Goal: Task Accomplishment & Management: Manage account settings

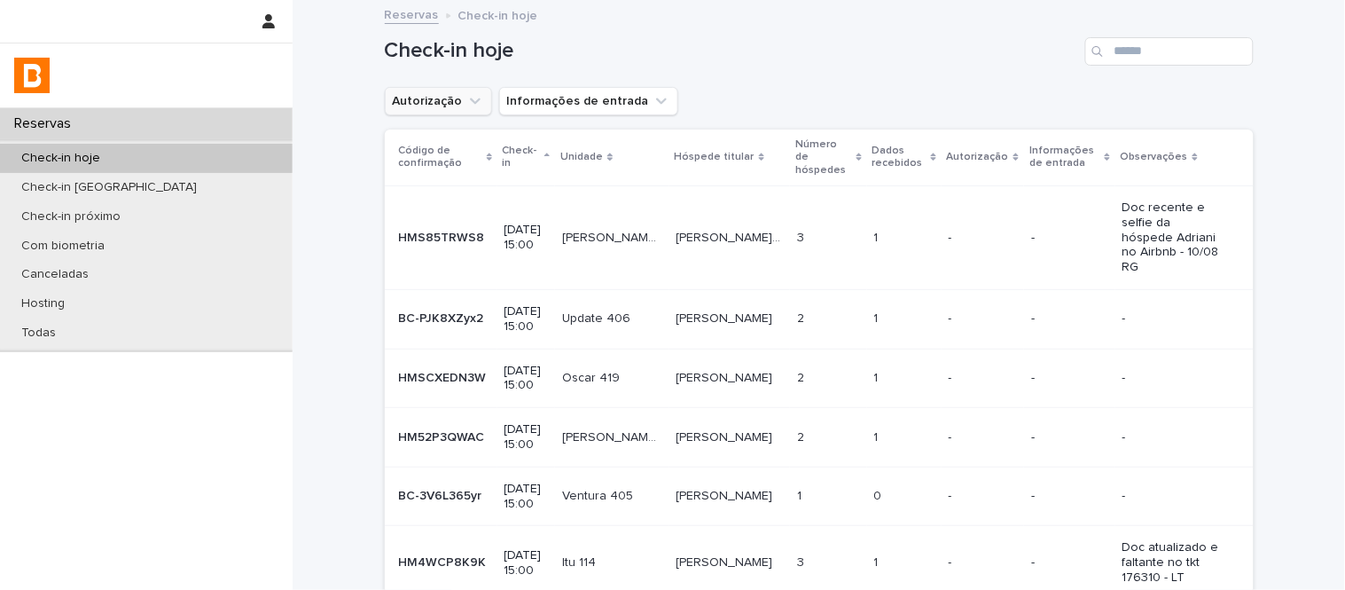
click at [437, 92] on button "Autorização" at bounding box center [438, 101] width 107 height 28
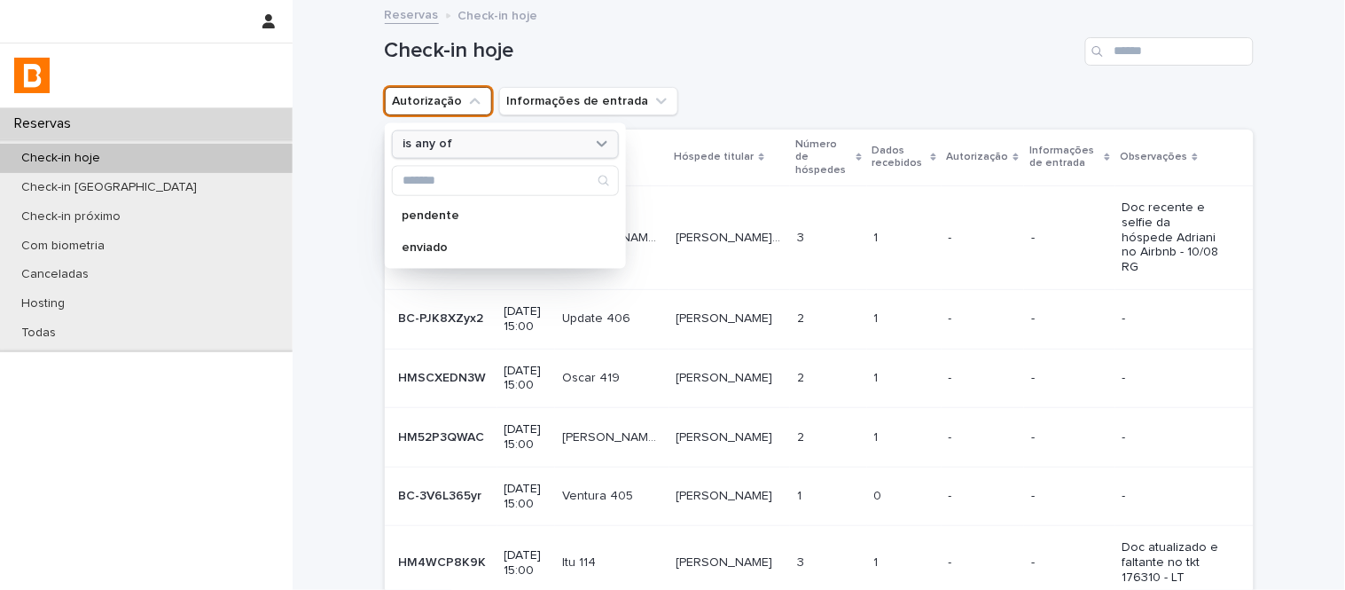
click at [475, 151] on div "is any of" at bounding box center [494, 144] width 196 height 19
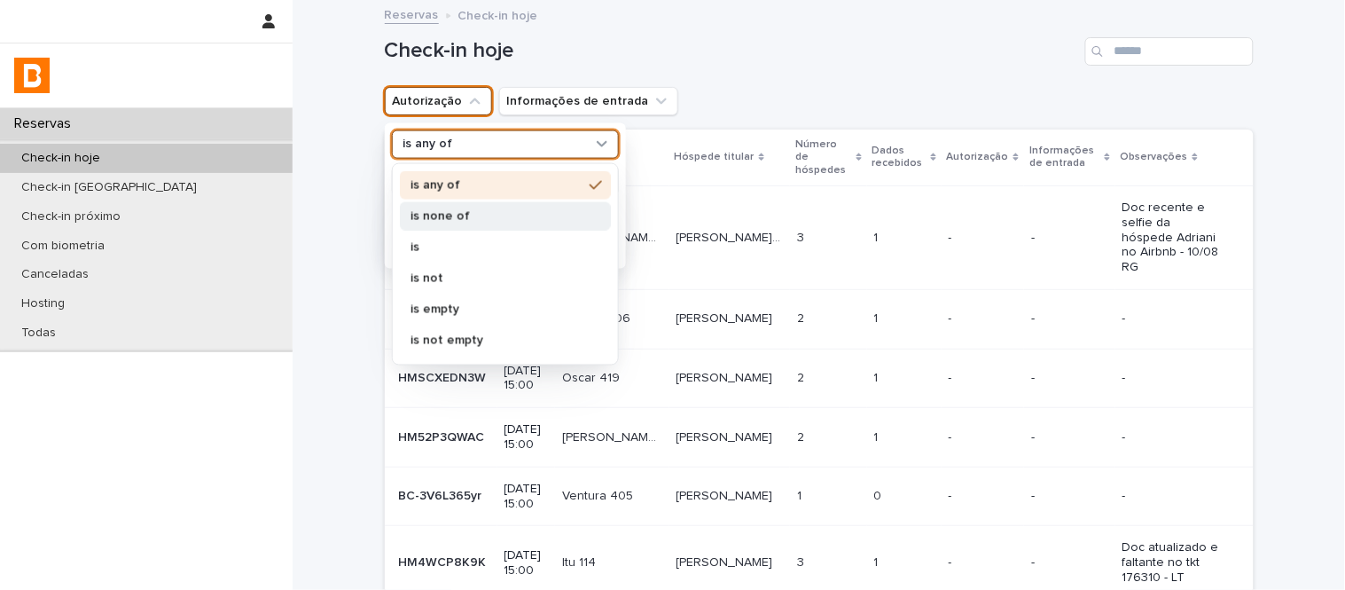
click at [499, 209] on p "is none of" at bounding box center [496, 215] width 172 height 12
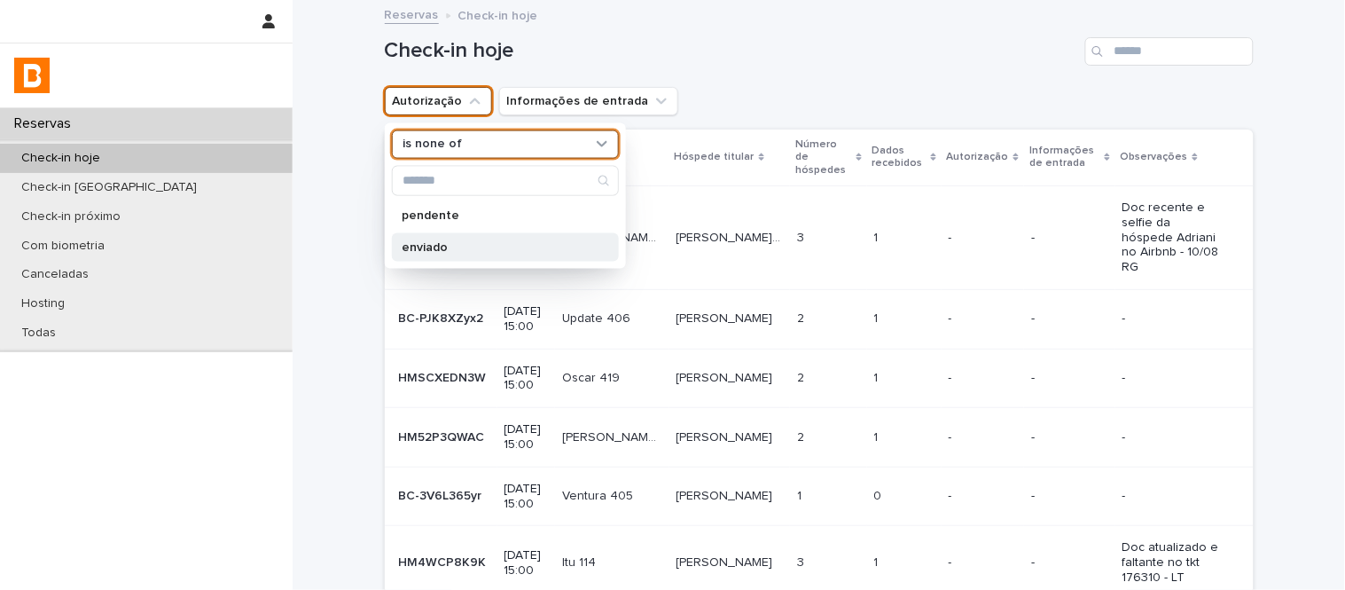
click at [504, 236] on div "enviado" at bounding box center [505, 246] width 227 height 28
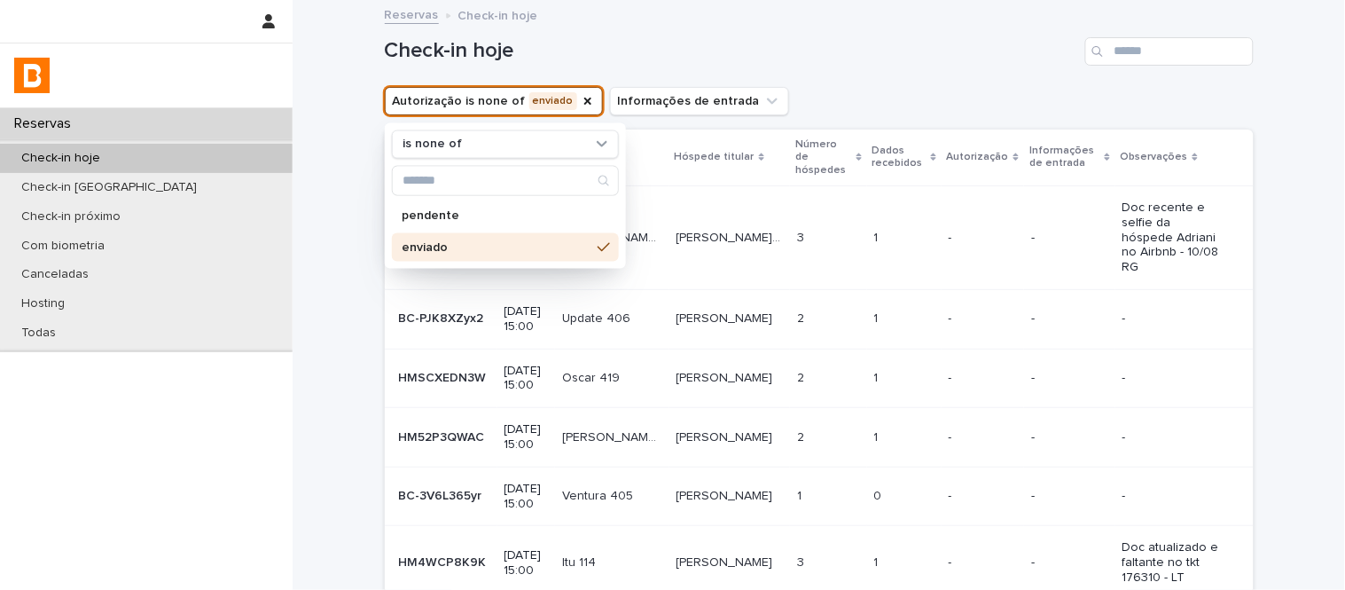
click at [956, 43] on h1 "Check-in hoje" at bounding box center [731, 51] width 693 height 26
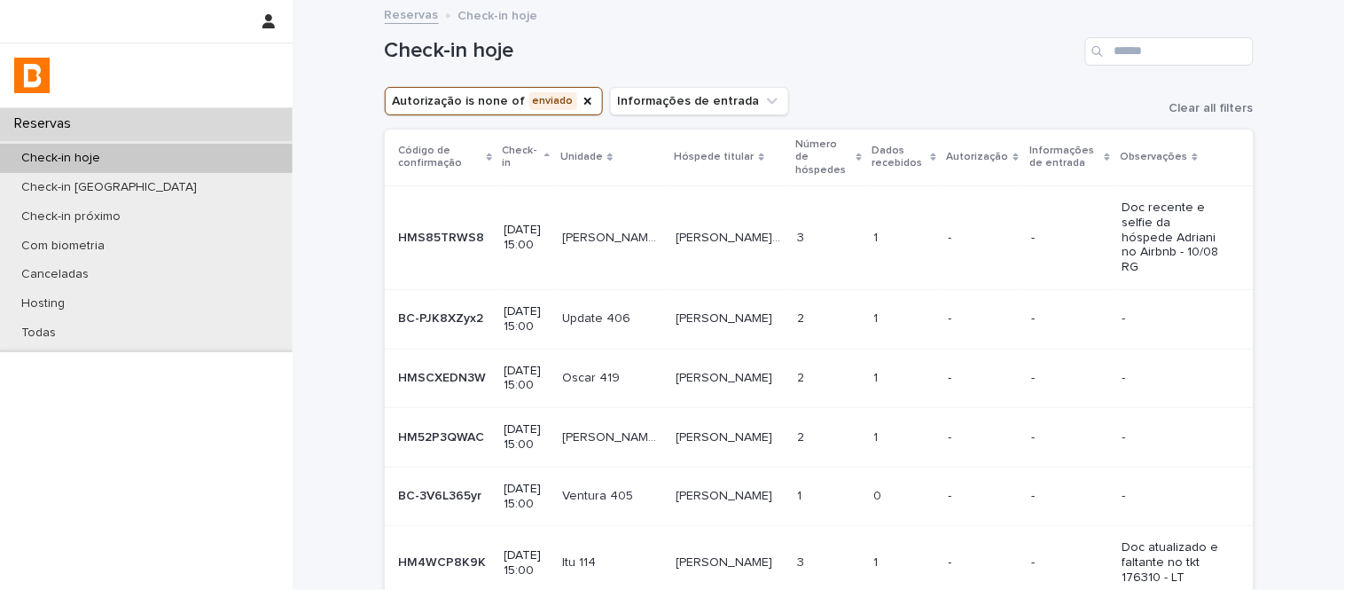
click at [893, 154] on div "Dados recebidos" at bounding box center [904, 157] width 64 height 33
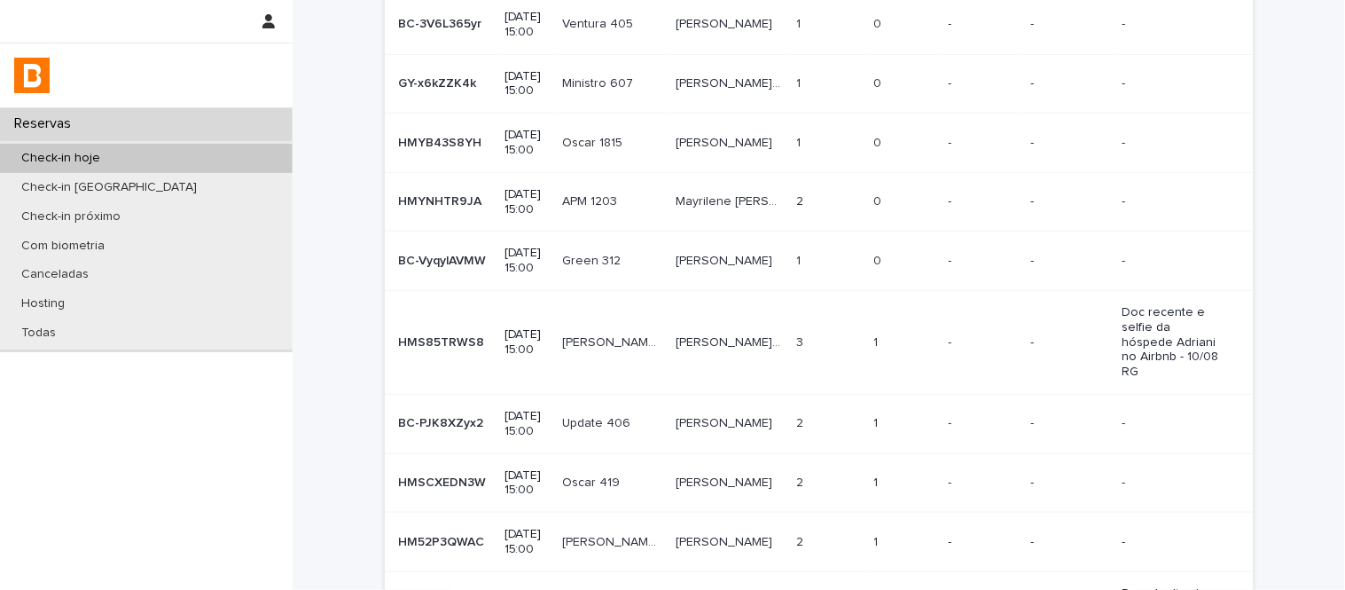
scroll to position [404, 0]
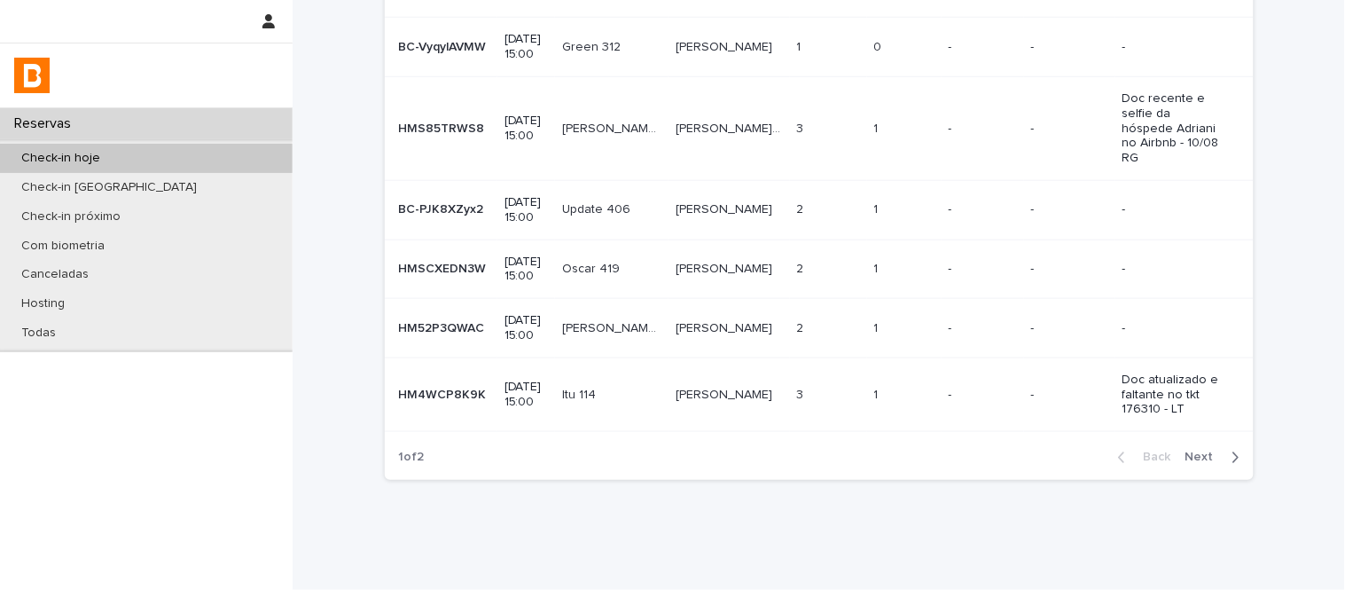
click at [1200, 451] on span "Next" at bounding box center [1204, 457] width 39 height 12
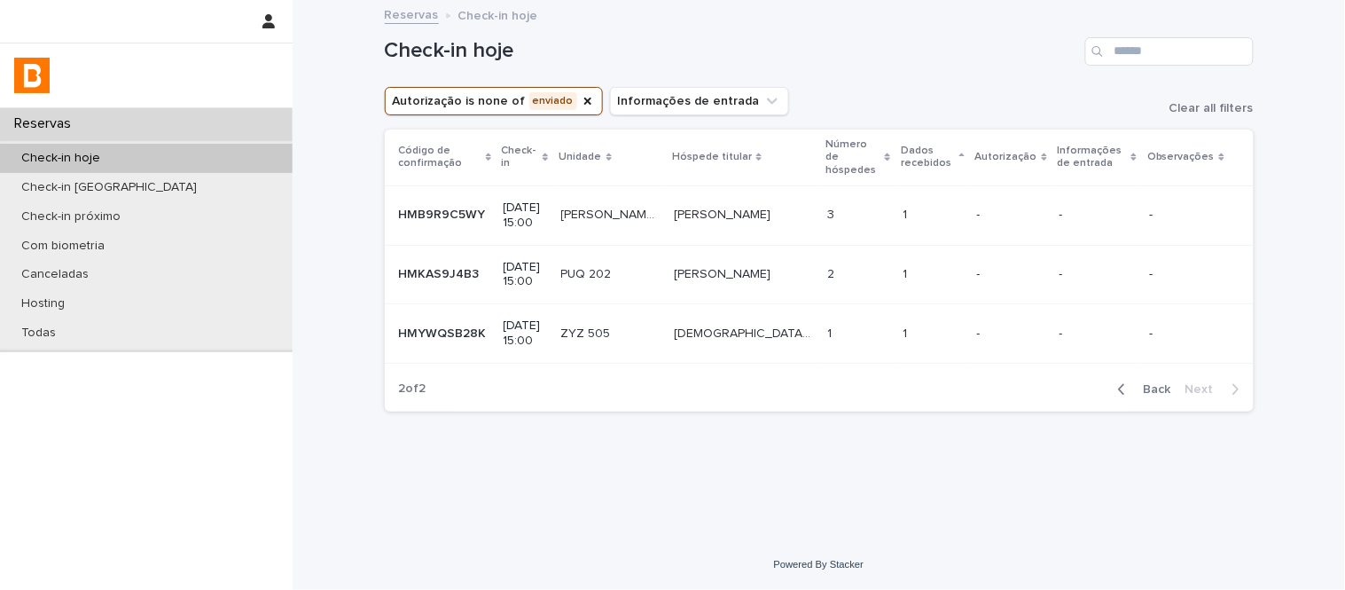
click at [842, 335] on td "1 1" at bounding box center [857, 333] width 75 height 59
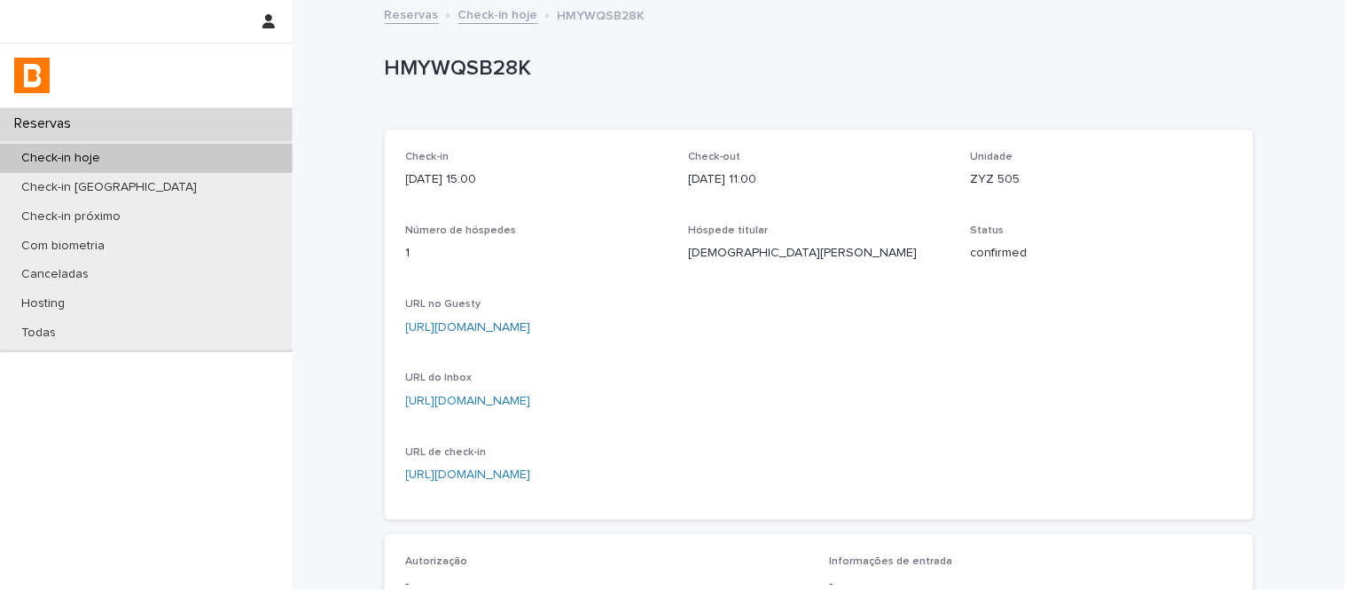
click at [988, 182] on p "ZYZ 505" at bounding box center [1102, 179] width 262 height 19
copy p "ZYZ 505"
click at [531, 397] on link "[URL][DOMAIN_NAME]" at bounding box center [468, 401] width 125 height 12
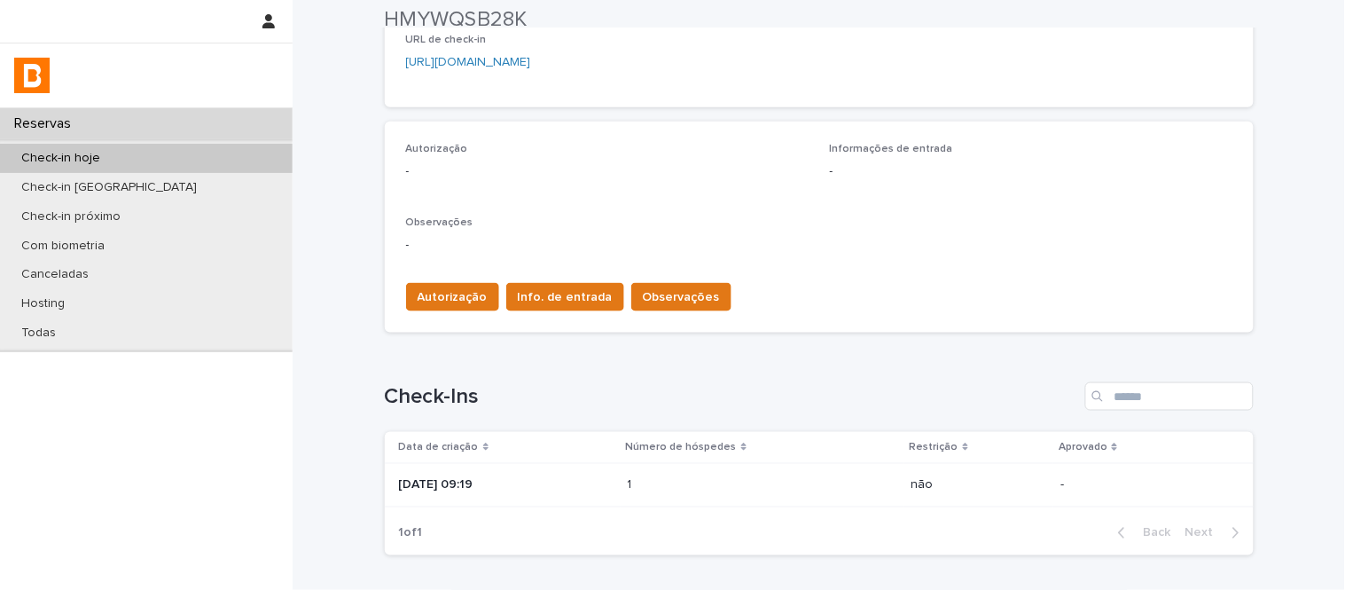
scroll to position [394, 0]
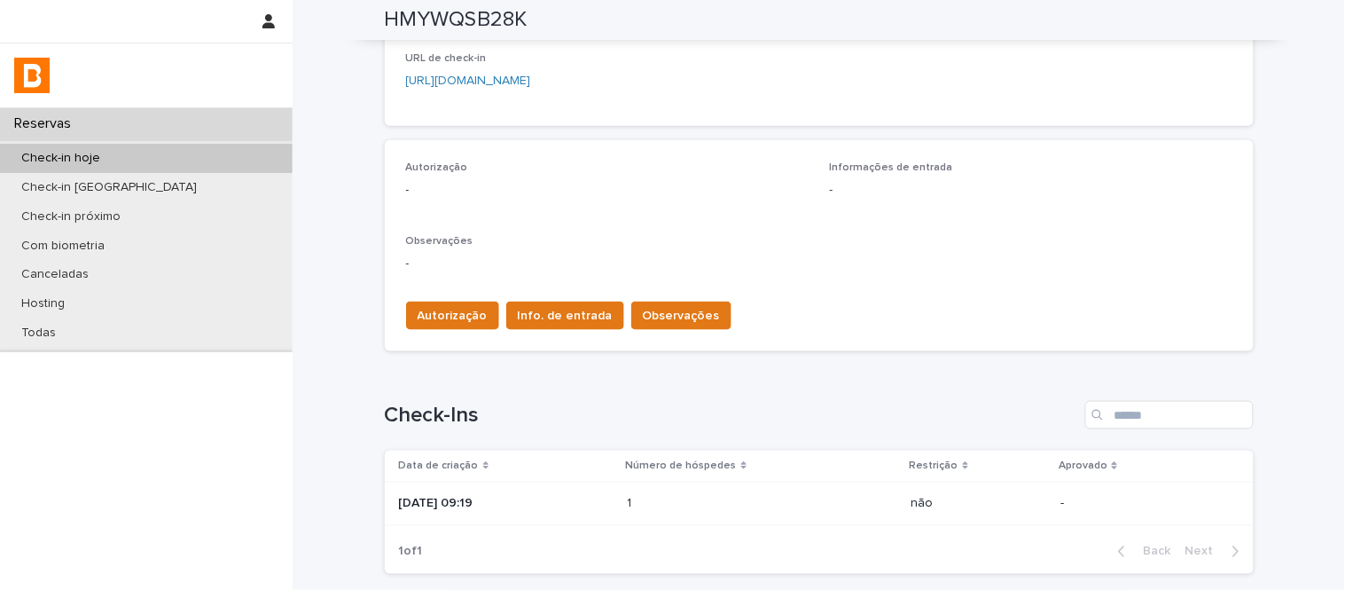
click at [721, 521] on td "1 1" at bounding box center [763, 503] width 284 height 44
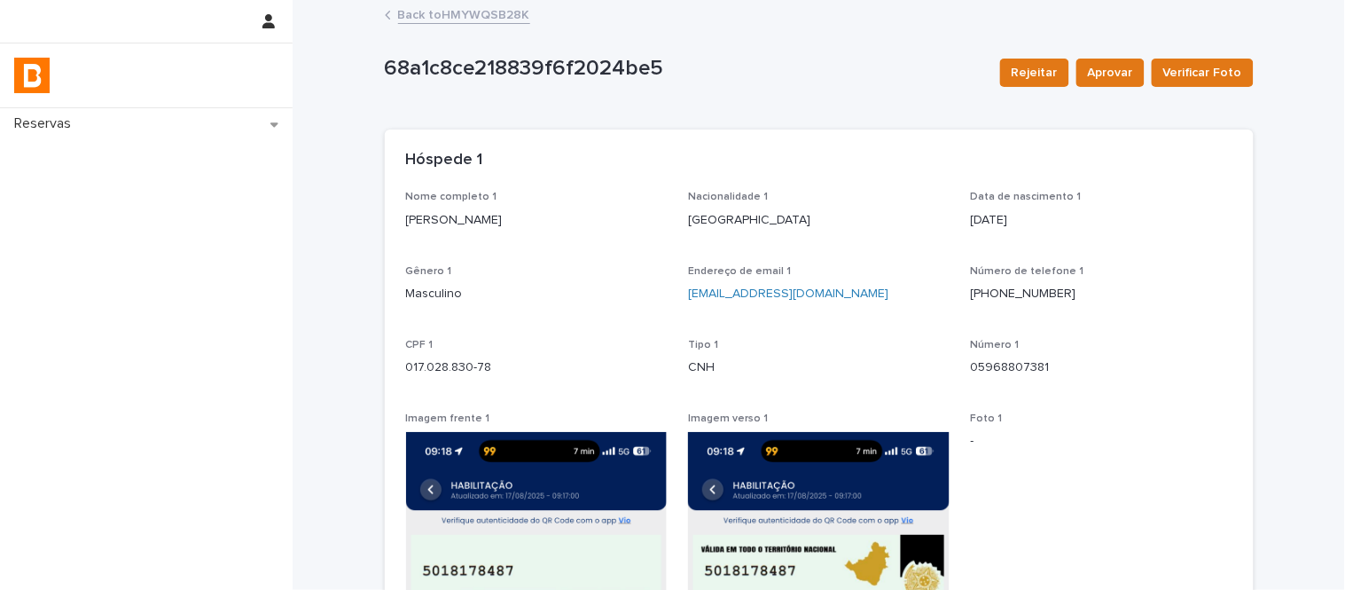
click at [465, 232] on div "Nome completo 1 [PERSON_NAME]" at bounding box center [537, 217] width 262 height 52
click at [470, 370] on p "017.028.830-78" at bounding box center [537, 367] width 262 height 19
copy p "017.028.830-78"
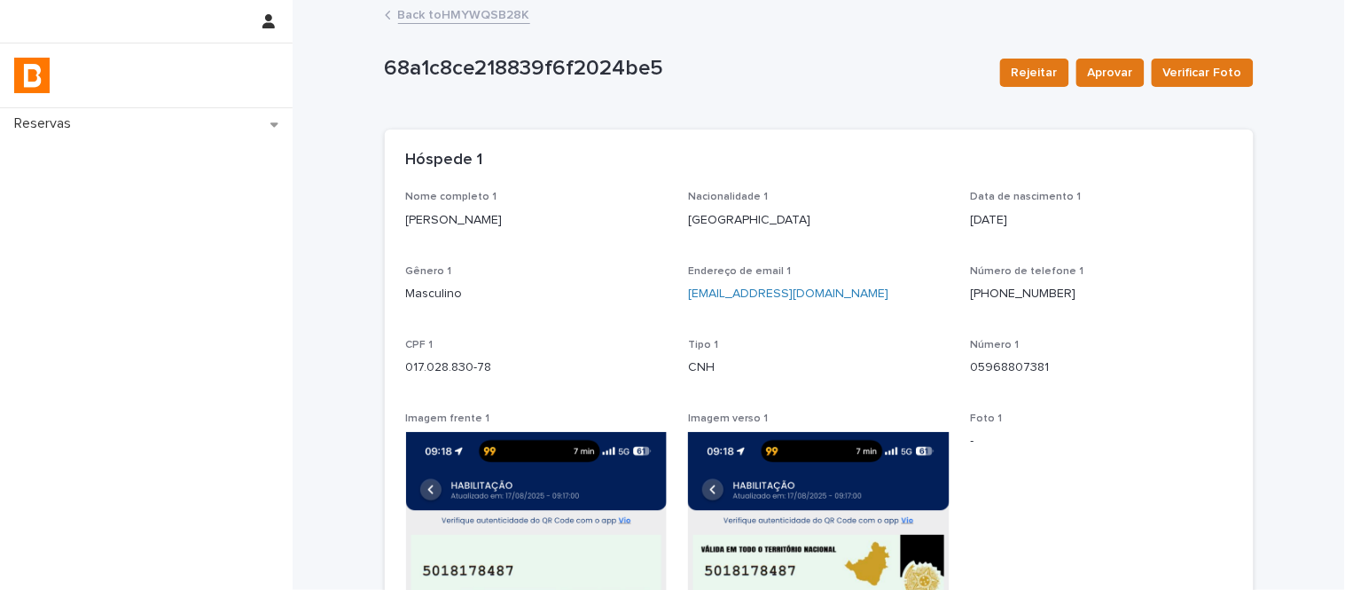
click at [486, 216] on p "[PERSON_NAME]" at bounding box center [537, 220] width 262 height 19
click at [481, 223] on p "[PERSON_NAME]" at bounding box center [537, 220] width 262 height 19
click at [492, 215] on p "[PERSON_NAME]" at bounding box center [537, 220] width 262 height 19
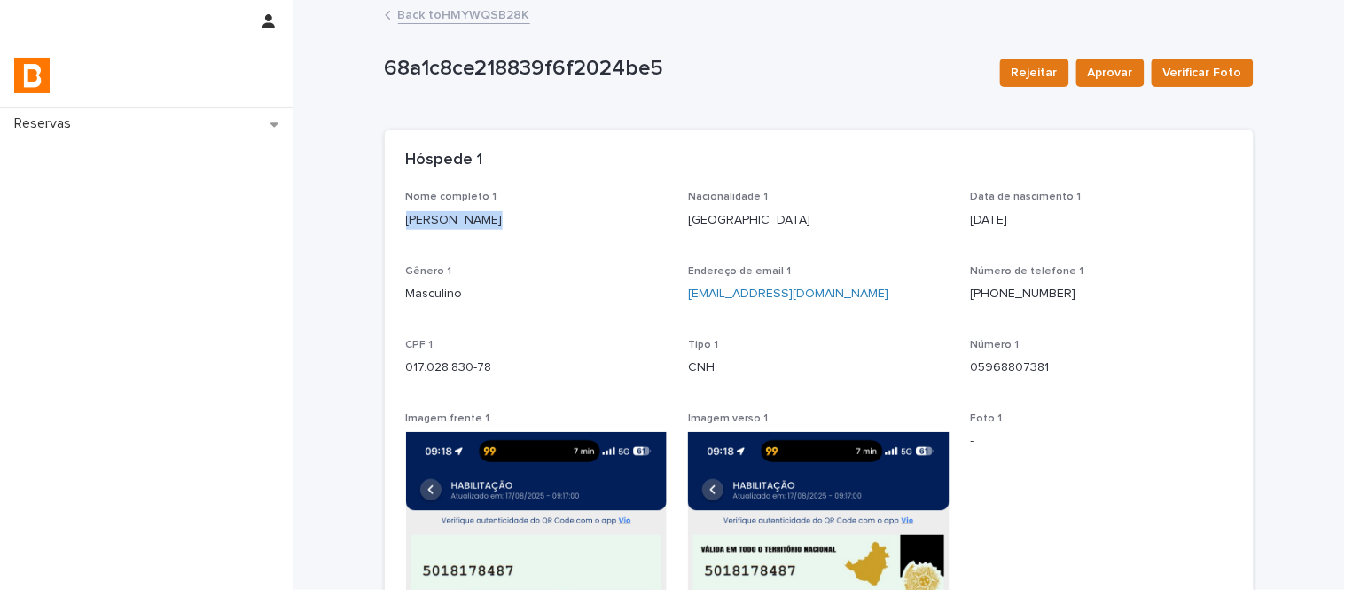
click at [493, 215] on p "[PERSON_NAME]" at bounding box center [537, 220] width 262 height 19
copy p "[PERSON_NAME]"
click at [426, 16] on link "Back to HMYWQSB28K" at bounding box center [464, 14] width 132 height 20
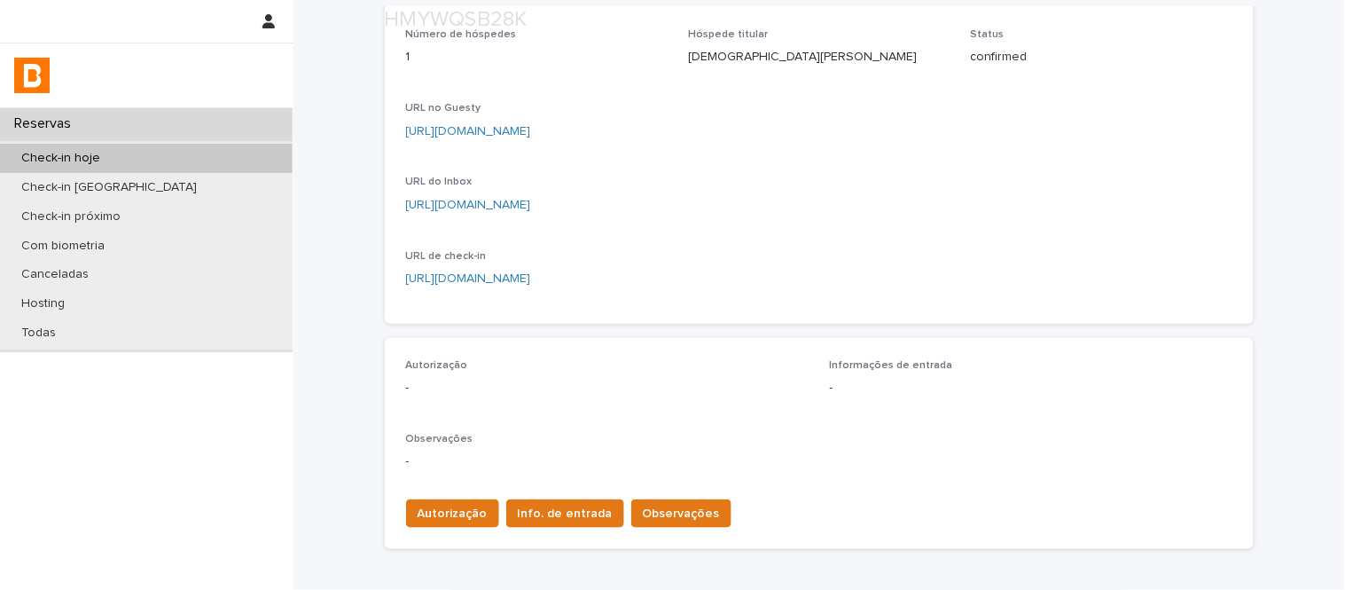
scroll to position [197, 0]
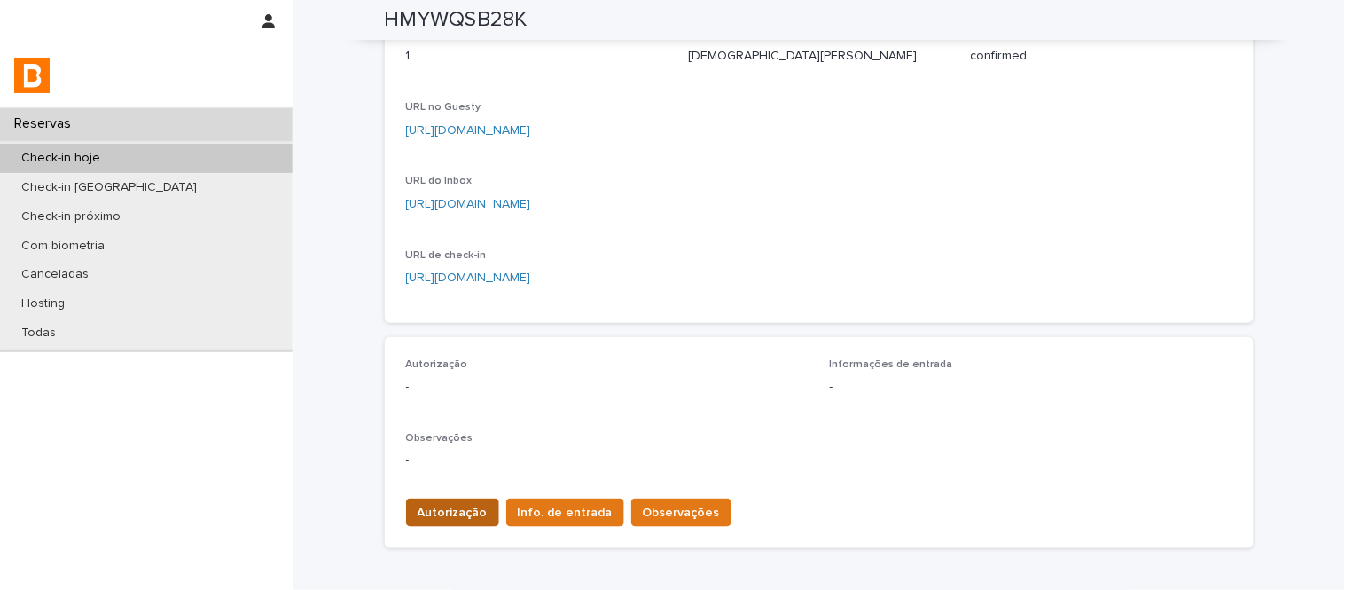
click at [452, 524] on button "Autorização" at bounding box center [452, 512] width 93 height 28
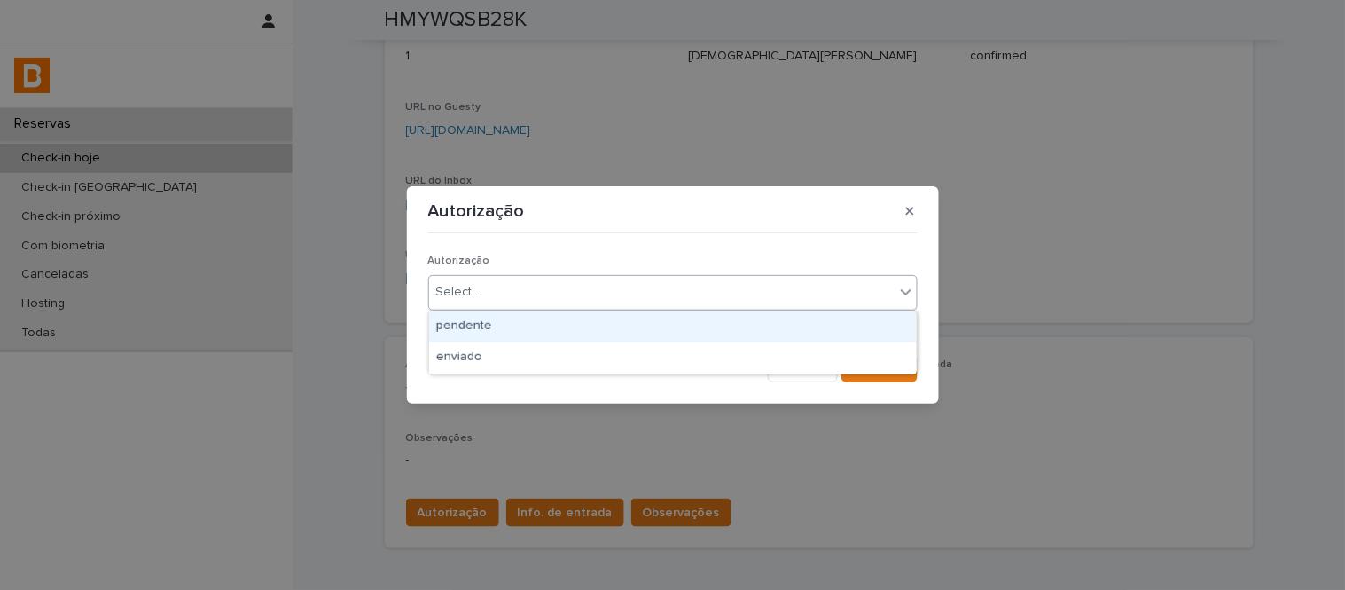
drag, startPoint x: 514, startPoint y: 293, endPoint x: 534, endPoint y: 330, distance: 41.2
click at [517, 302] on div "Select..." at bounding box center [661, 291] width 465 height 29
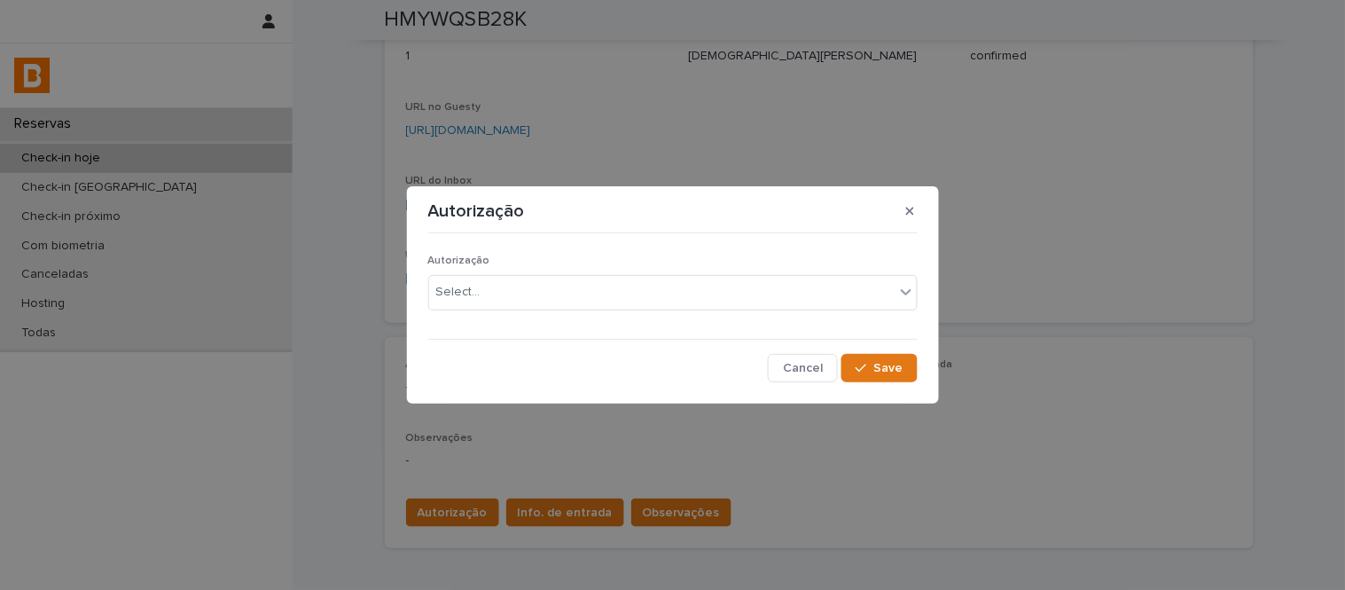
click at [556, 387] on section "Autorização Autorização Select... Cancel Save" at bounding box center [673, 294] width 532 height 216
drag, startPoint x: 556, startPoint y: 387, endPoint x: 550, endPoint y: 342, distance: 45.6
click at [556, 386] on section "Autorização Autorização Select... Cancel Save" at bounding box center [673, 294] width 532 height 216
click at [546, 297] on div "Select..." at bounding box center [661, 291] width 465 height 29
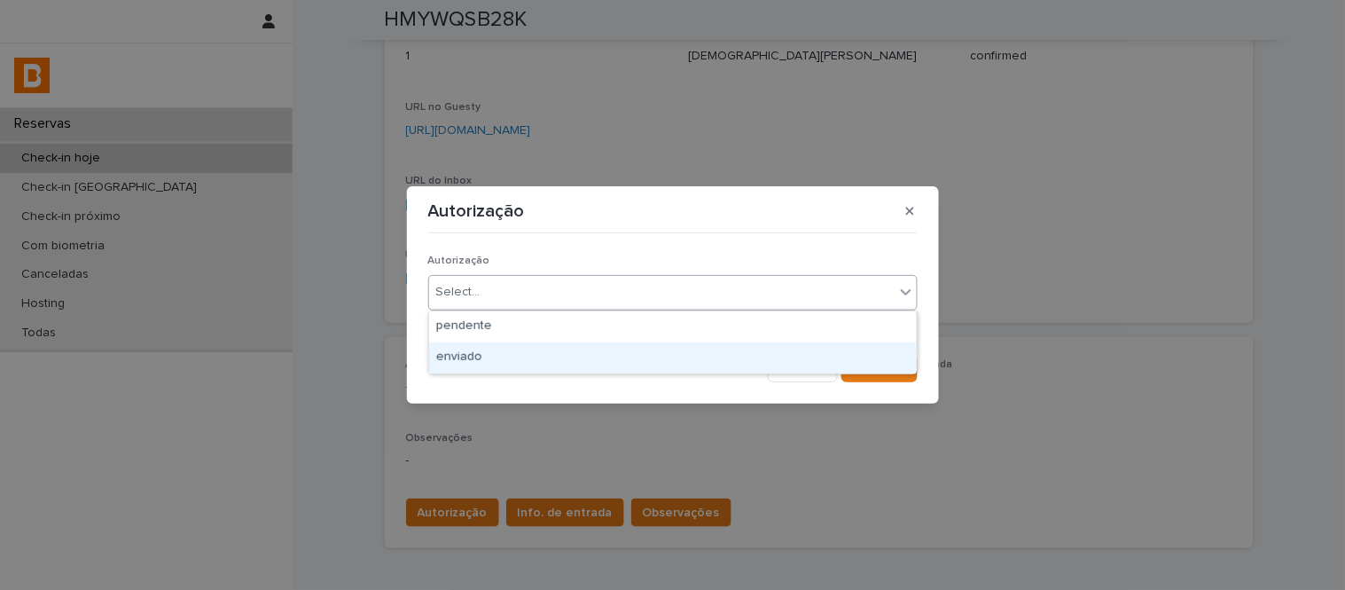
click at [561, 365] on div "enviado" at bounding box center [673, 357] width 488 height 31
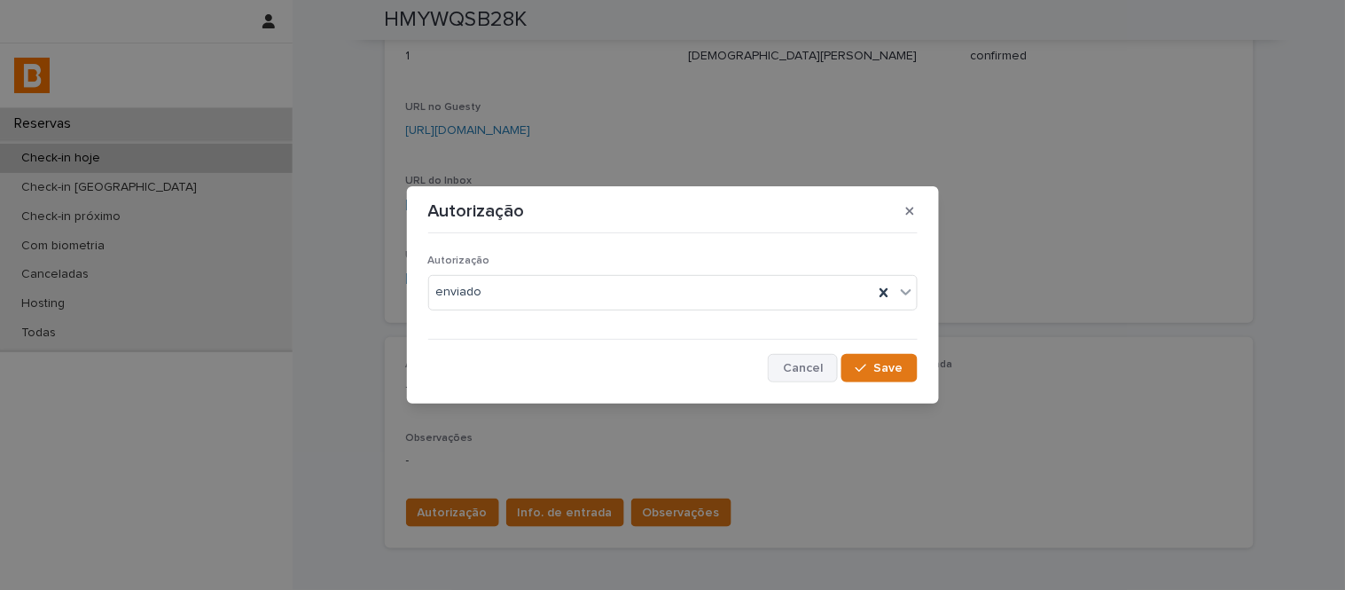
click at [832, 370] on button "Cancel" at bounding box center [803, 368] width 70 height 28
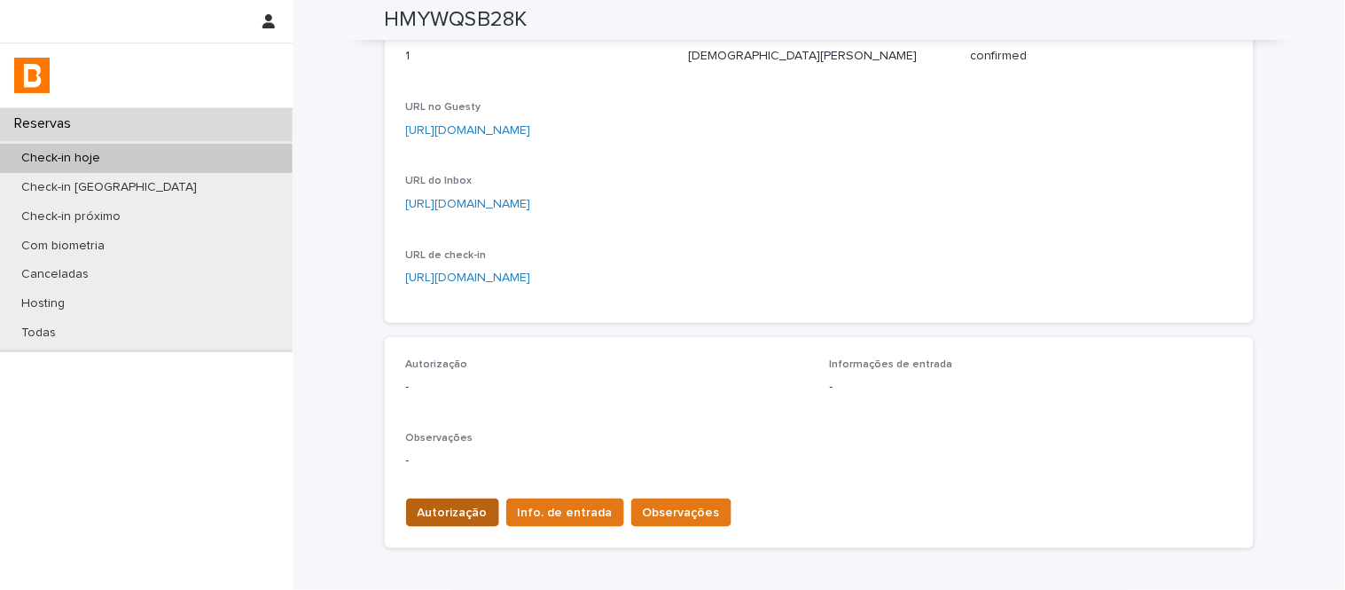
click at [483, 510] on button "Autorização" at bounding box center [452, 512] width 93 height 28
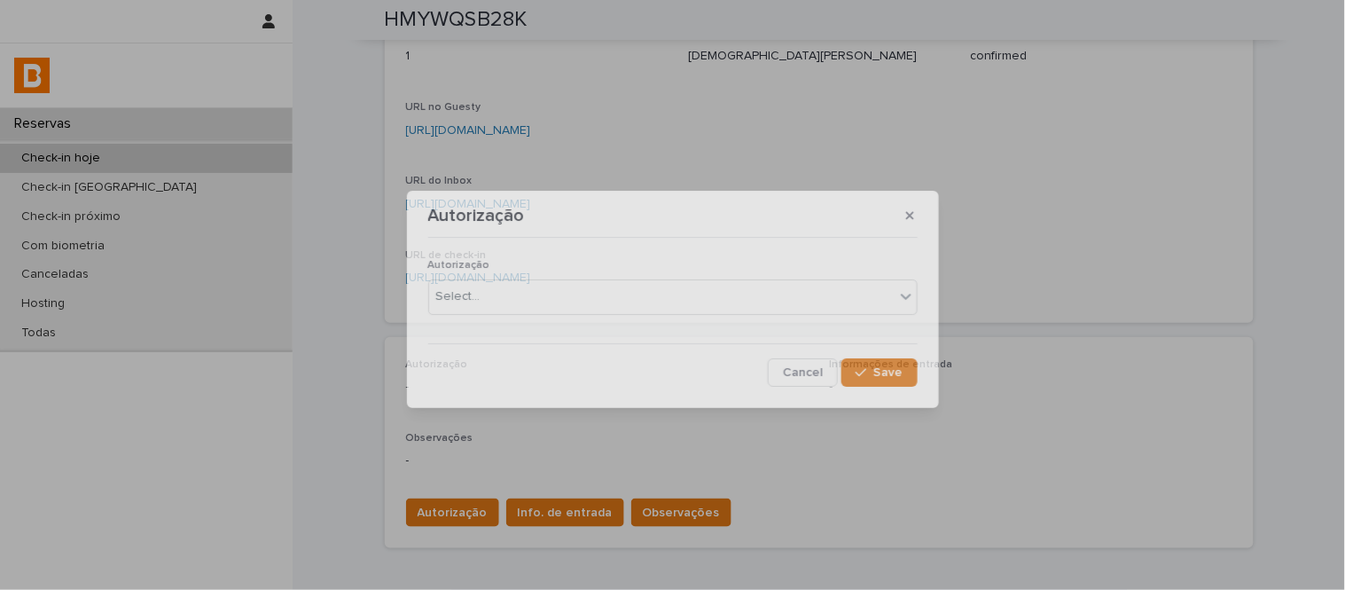
click at [464, 512] on div "Autorização Autorização Select... Cancel Save" at bounding box center [672, 295] width 1345 height 590
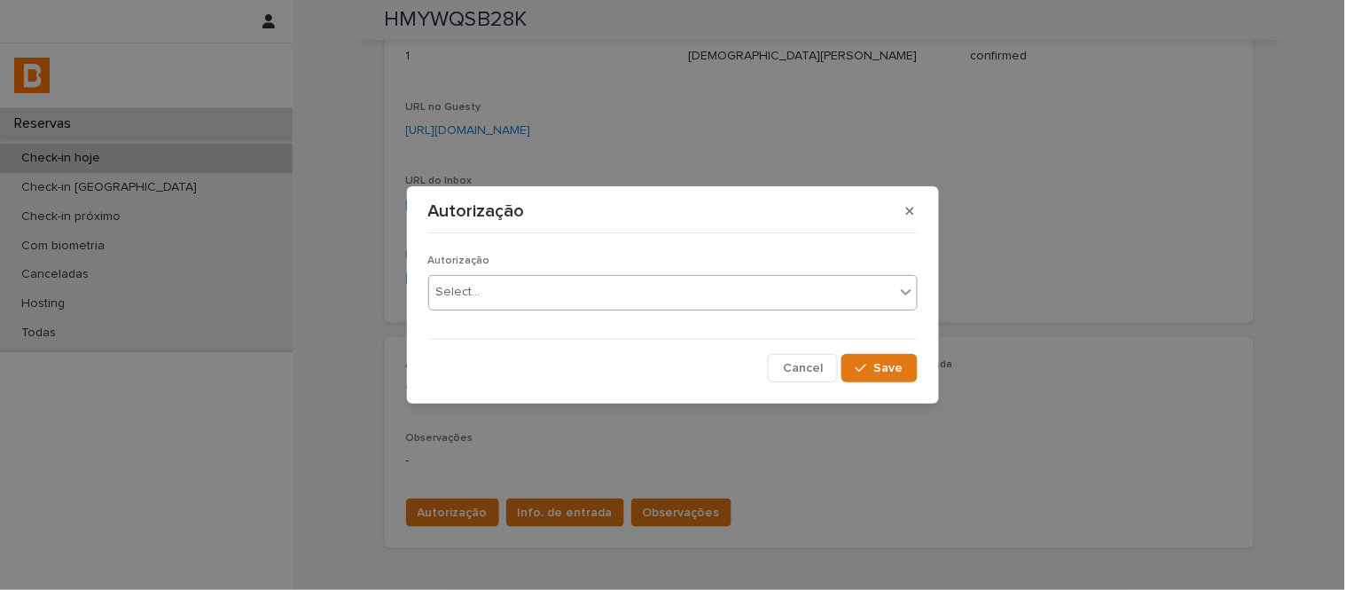
click at [474, 296] on div "Select..." at bounding box center [458, 292] width 44 height 19
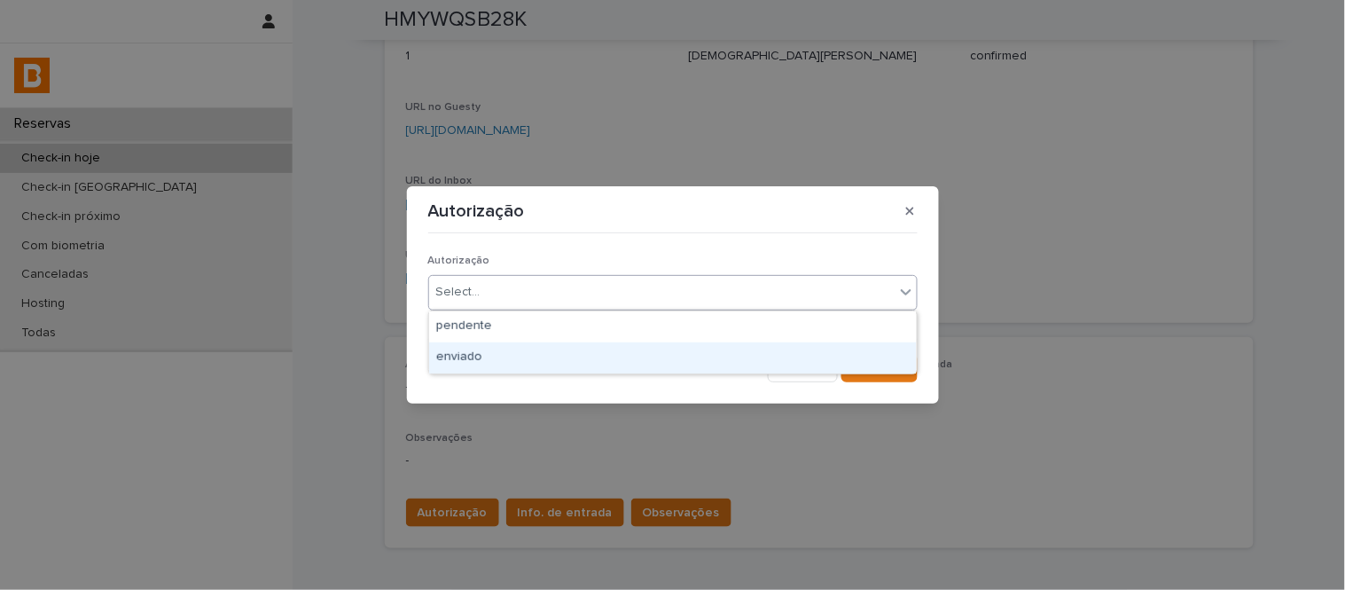
click at [498, 362] on div "enviado" at bounding box center [673, 357] width 488 height 31
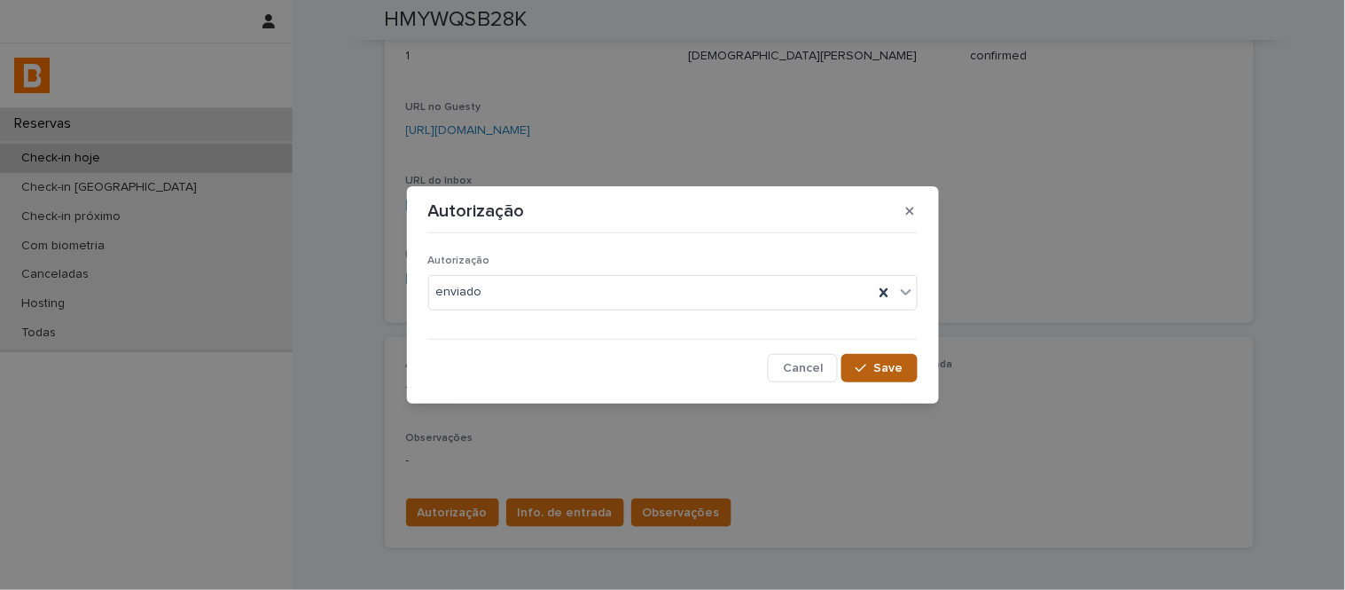
click at [871, 369] on div "button" at bounding box center [865, 368] width 18 height 12
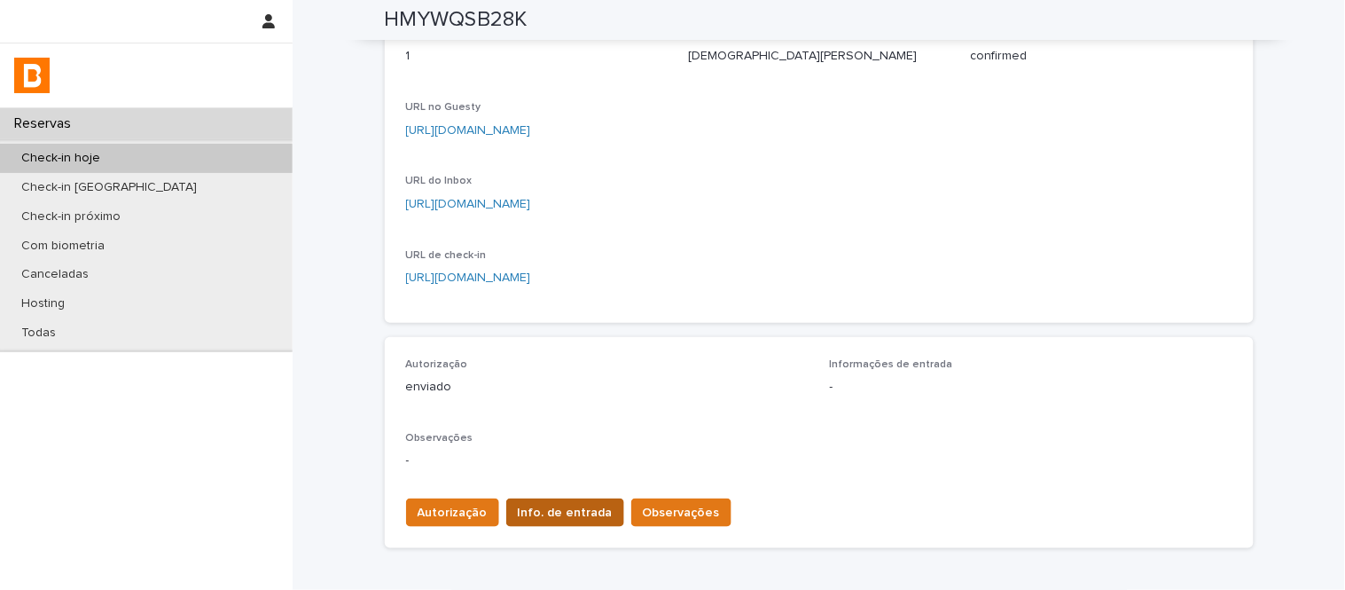
click at [548, 520] on span "Info. de entrada" at bounding box center [565, 513] width 95 height 18
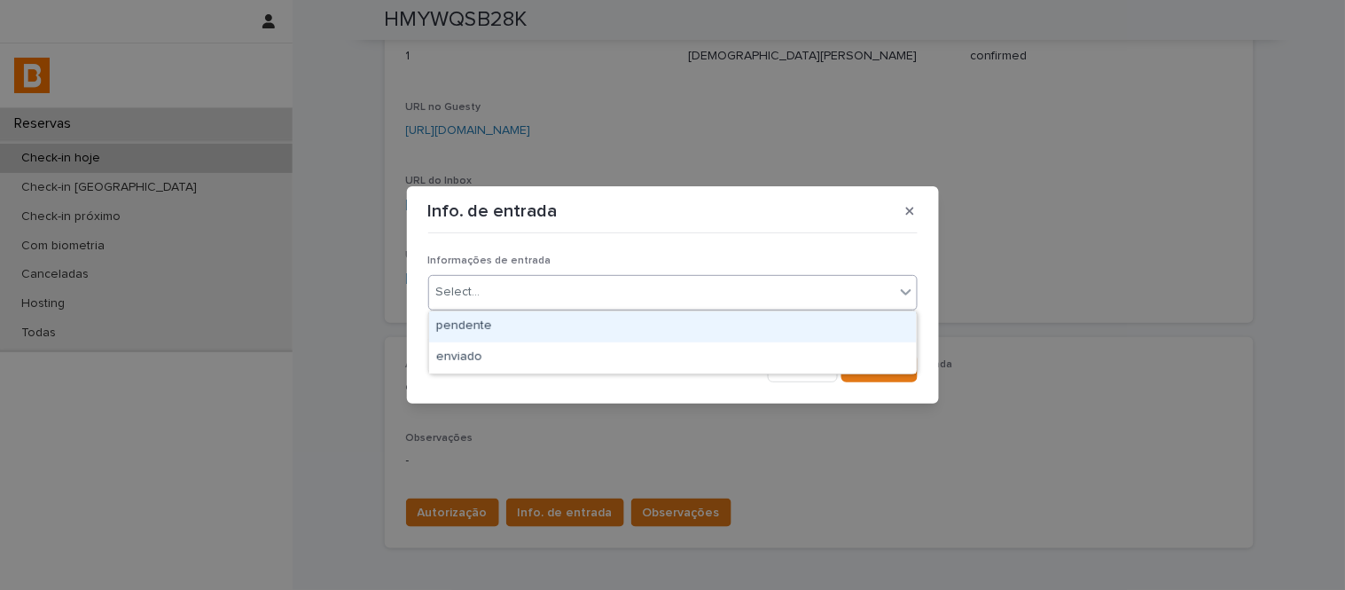
click at [550, 280] on div "Select..." at bounding box center [661, 291] width 465 height 29
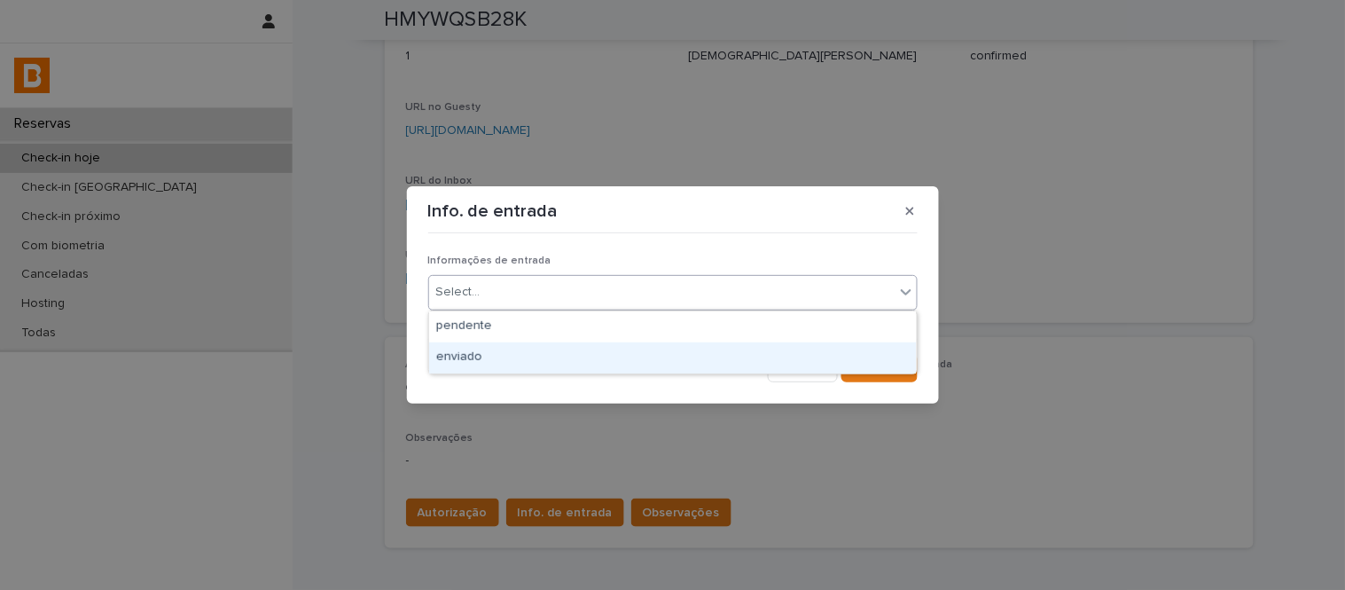
click at [581, 367] on div "enviado" at bounding box center [673, 357] width 488 height 31
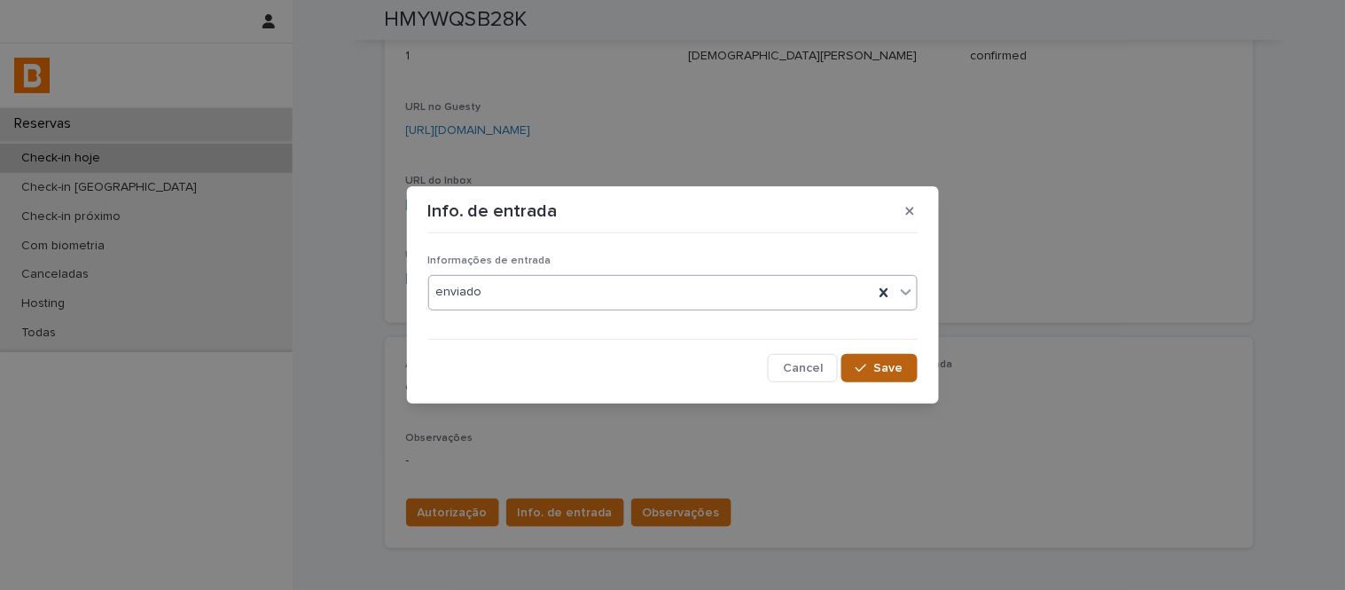
click at [893, 355] on button "Save" at bounding box center [878, 368] width 75 height 28
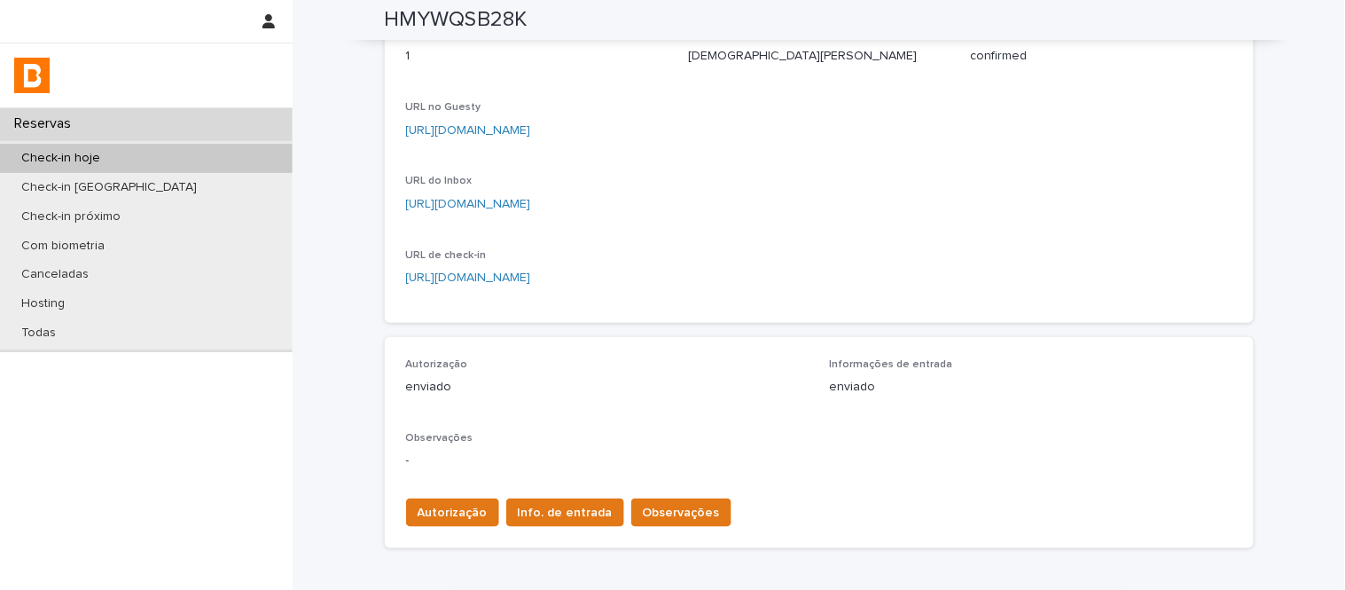
click at [660, 517] on span "Observações" at bounding box center [681, 513] width 77 height 18
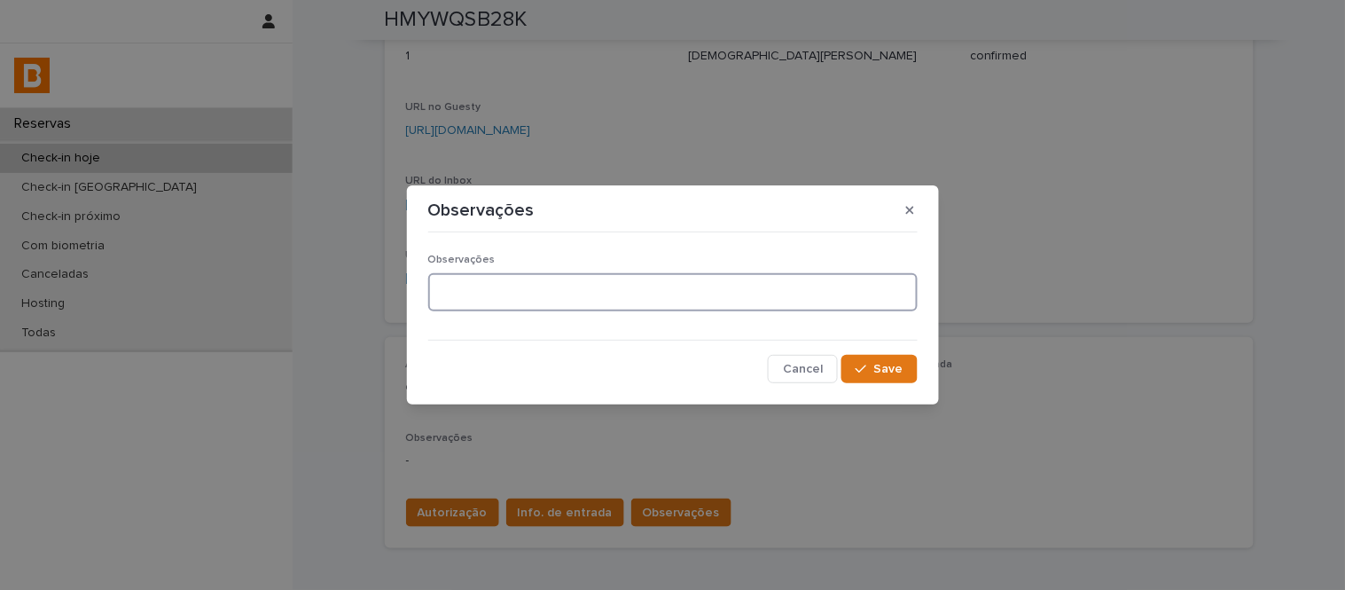
click at [637, 307] on textarea at bounding box center [672, 292] width 489 height 38
click at [672, 287] on textarea "**********" at bounding box center [672, 292] width 489 height 38
type textarea "**********"
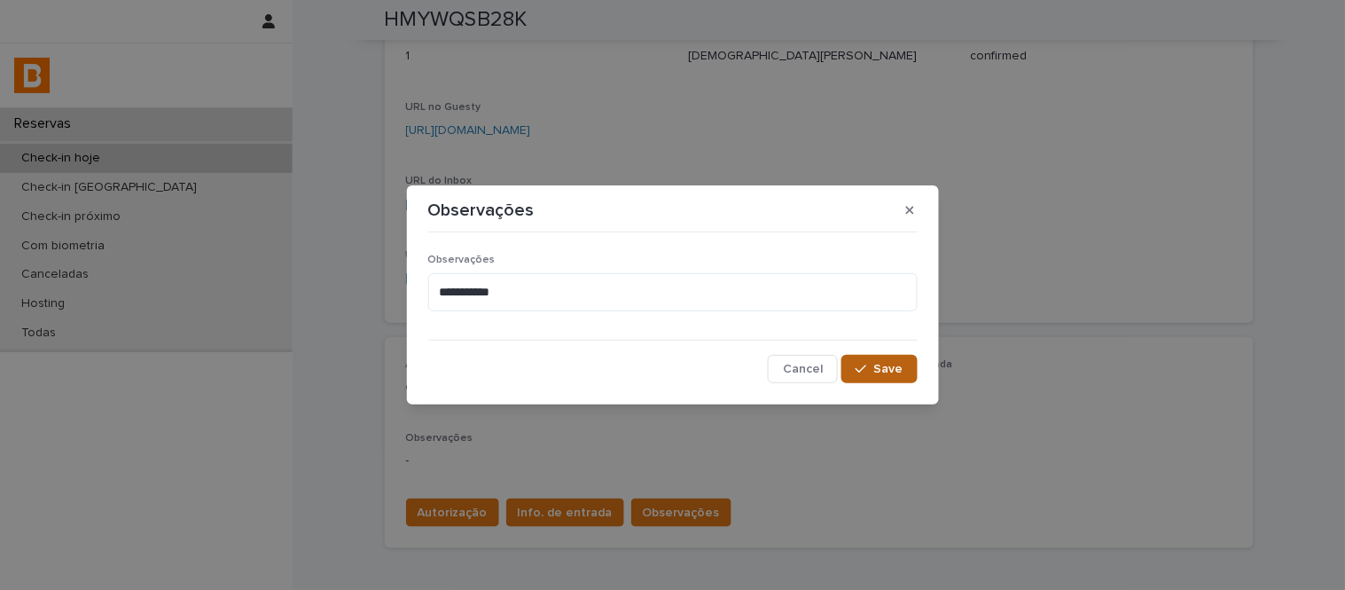
click at [884, 356] on button "Save" at bounding box center [878, 369] width 75 height 28
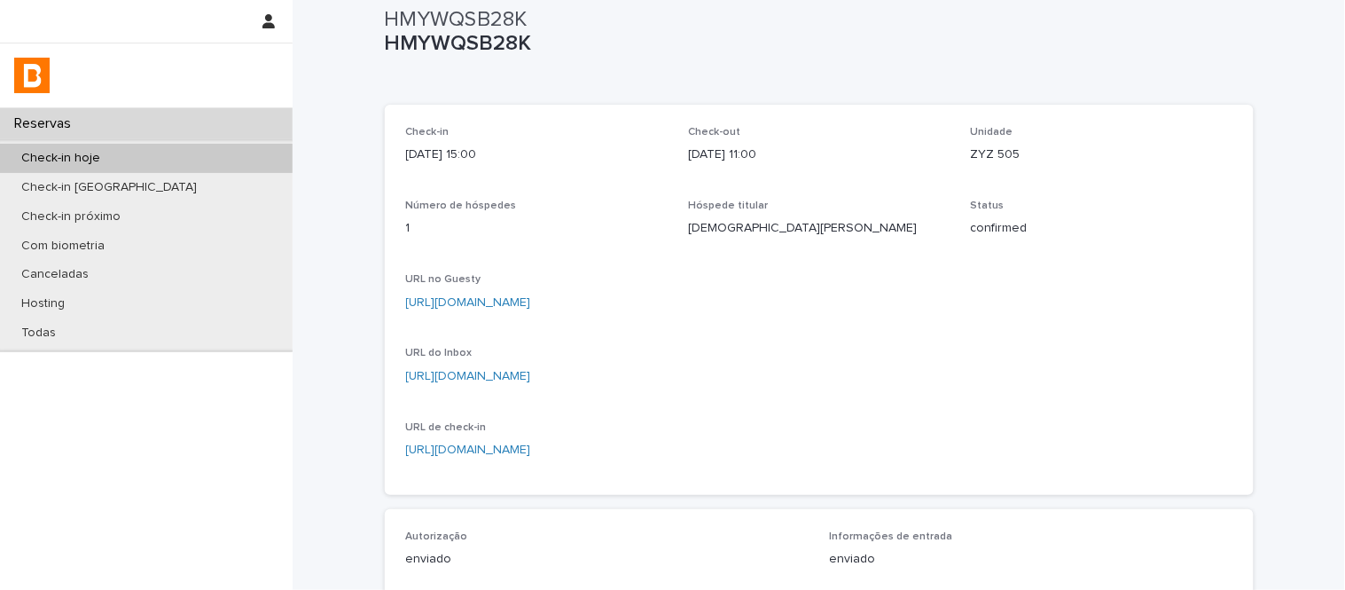
scroll to position [0, 0]
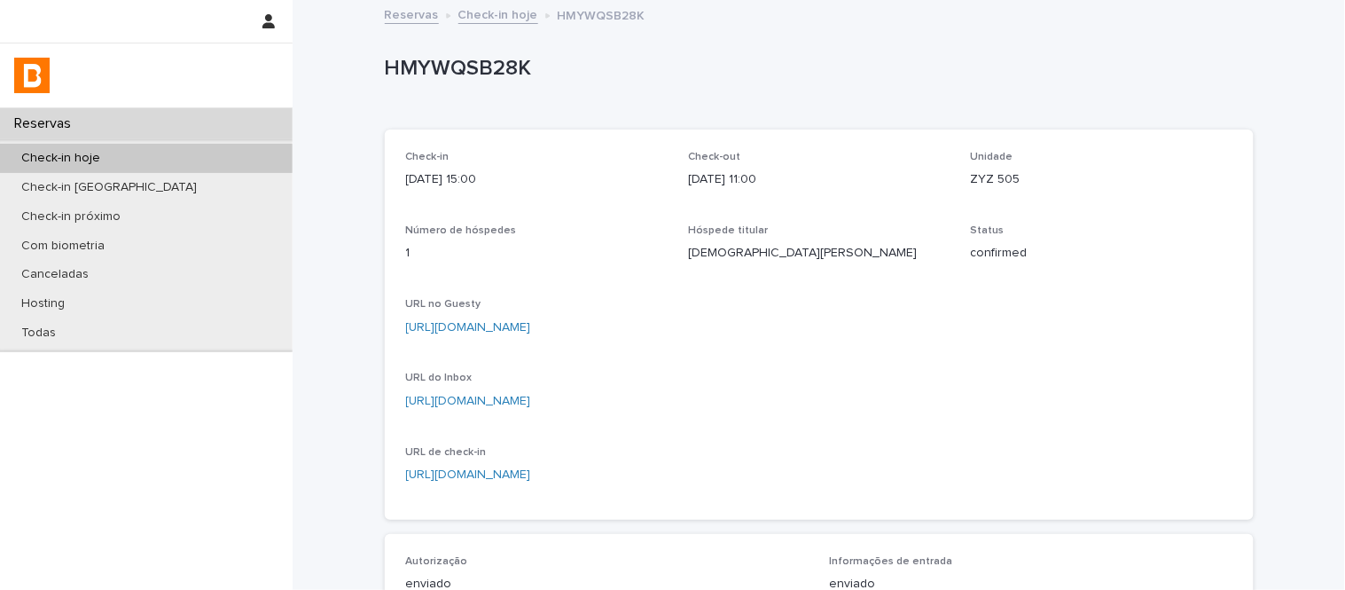
click at [502, 21] on link "Check-in hoje" at bounding box center [498, 14] width 80 height 20
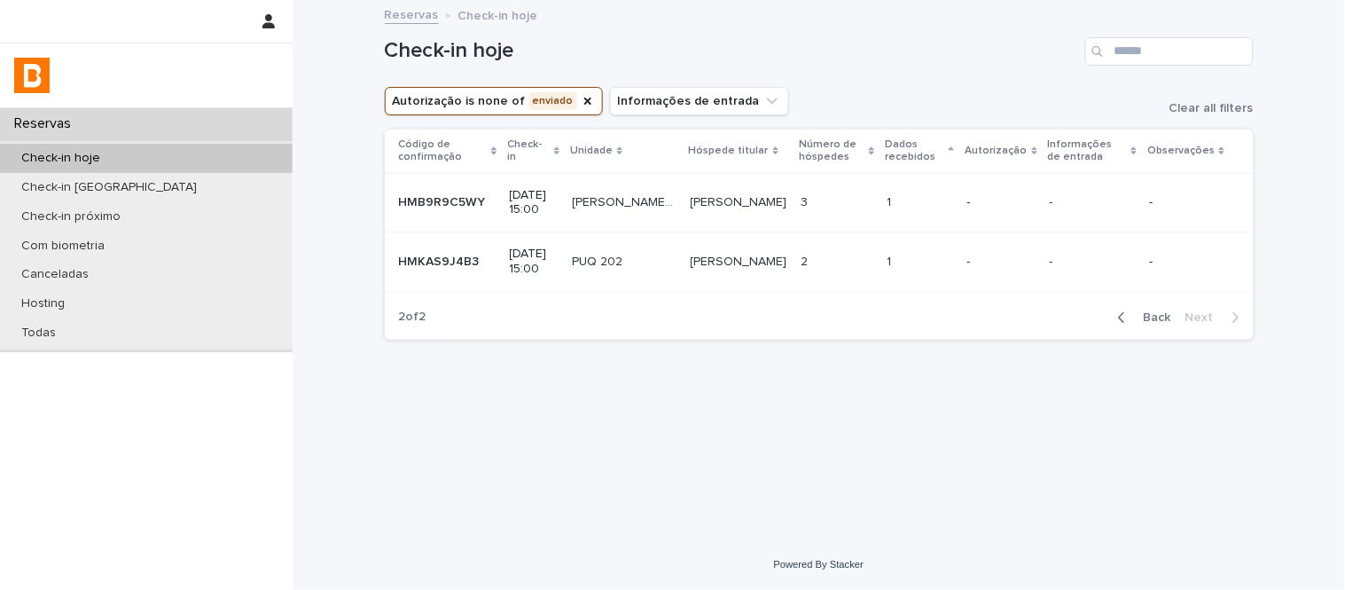
click at [684, 273] on td "[PERSON_NAME] [PERSON_NAME]" at bounding box center [739, 261] width 111 height 59
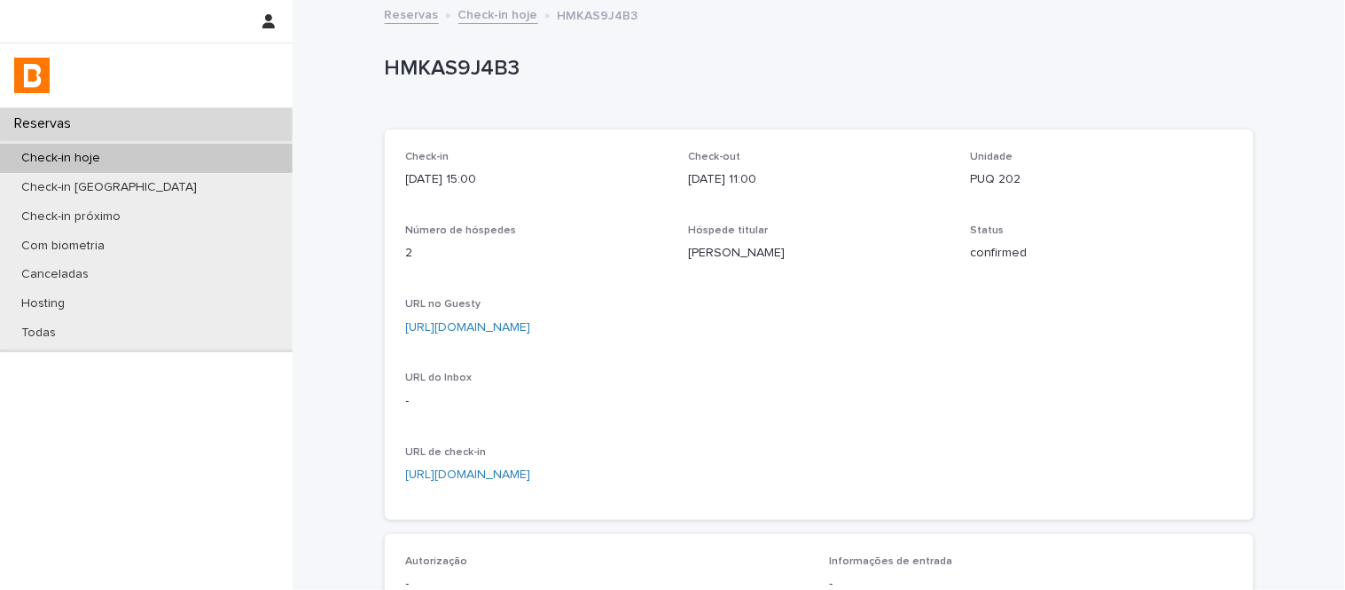
click at [979, 192] on div "Unidade PUQ 202" at bounding box center [1102, 177] width 262 height 52
copy p "PUQ 202"
click at [531, 326] on link "[URL][DOMAIN_NAME]" at bounding box center [468, 327] width 125 height 12
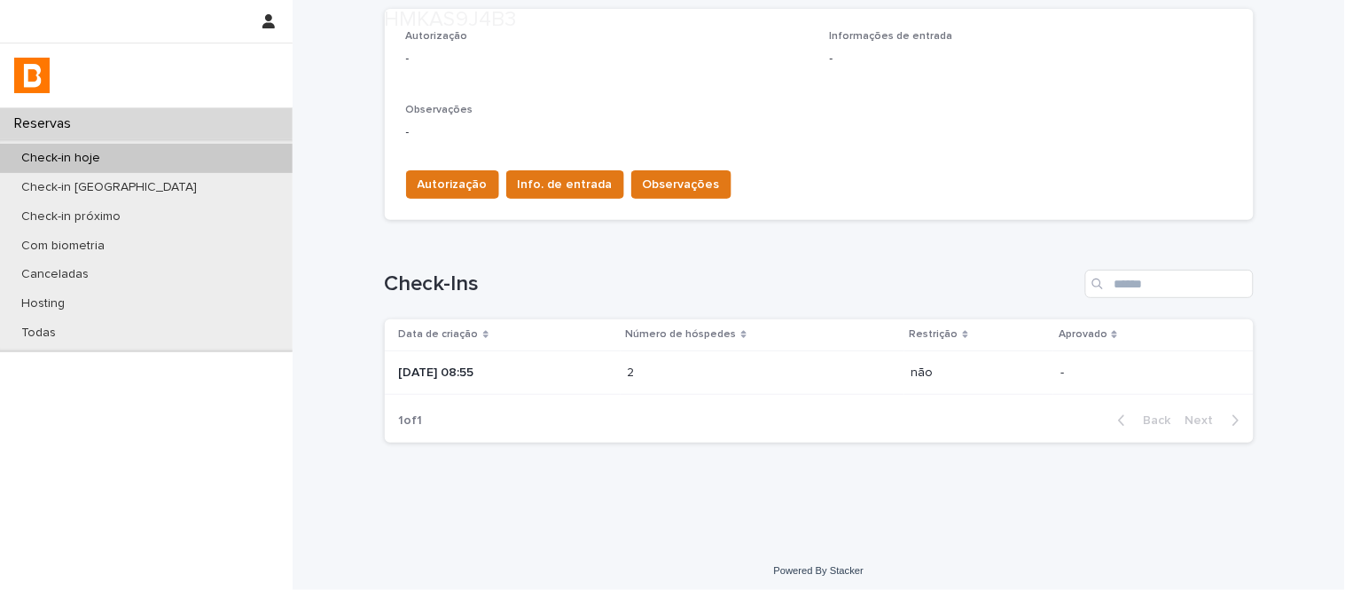
scroll to position [530, 0]
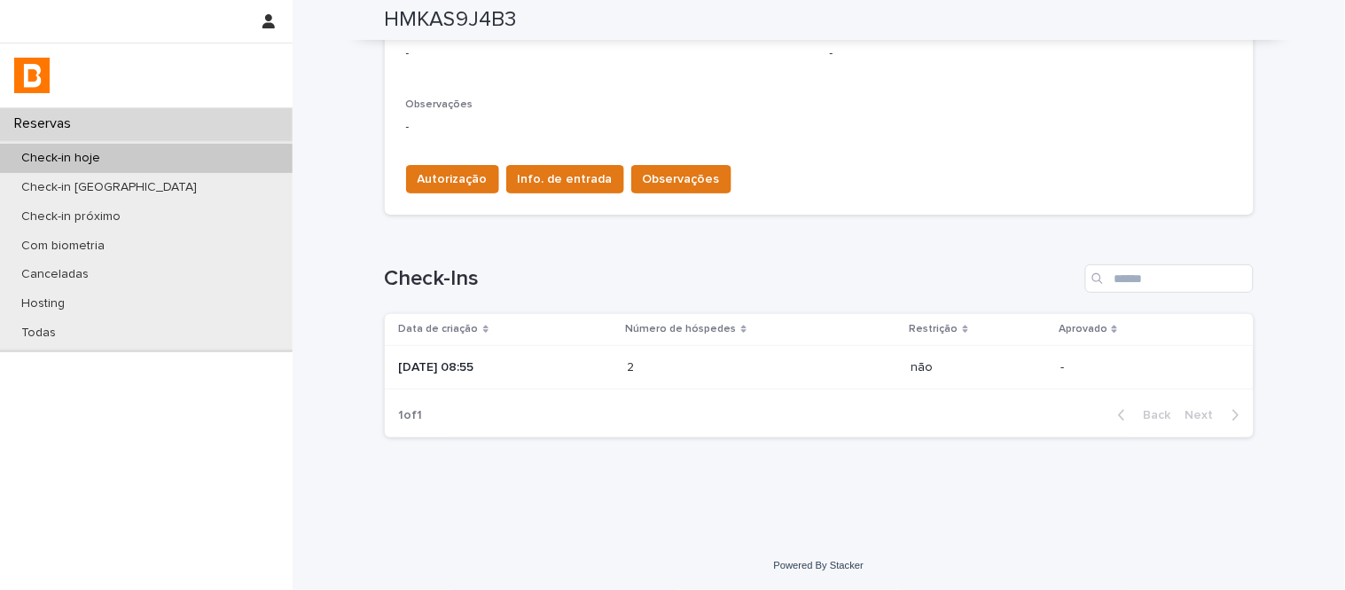
click at [676, 376] on div "2 2" at bounding box center [763, 367] width 270 height 29
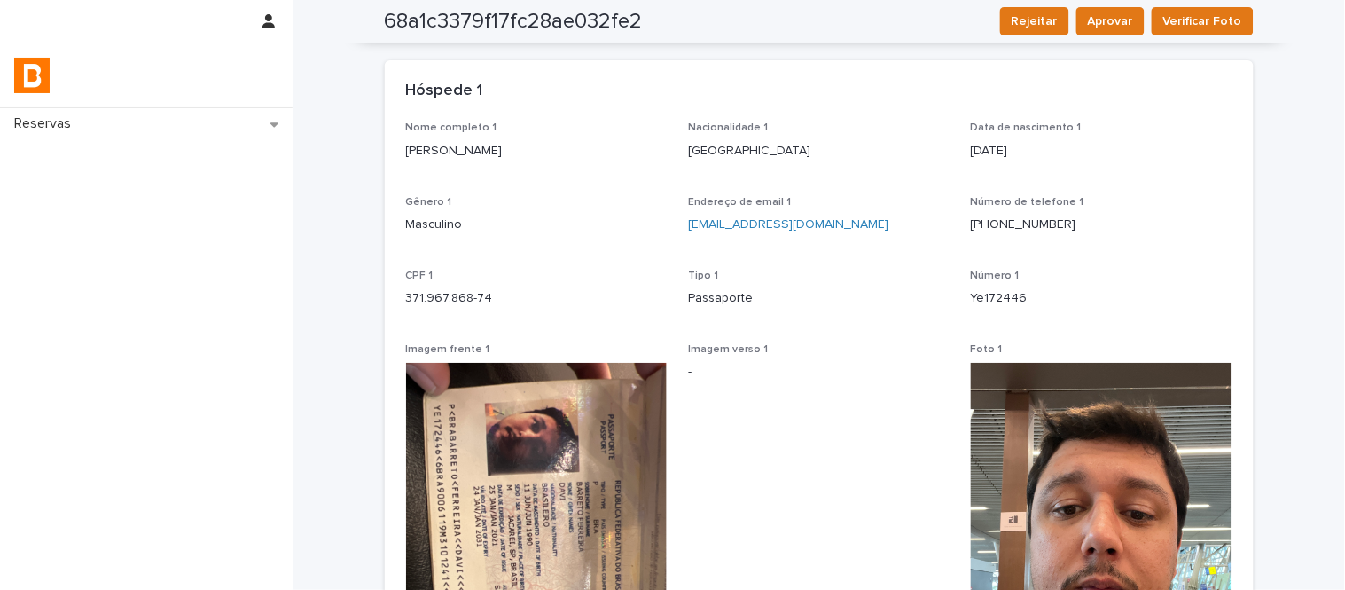
scroll to position [45, 0]
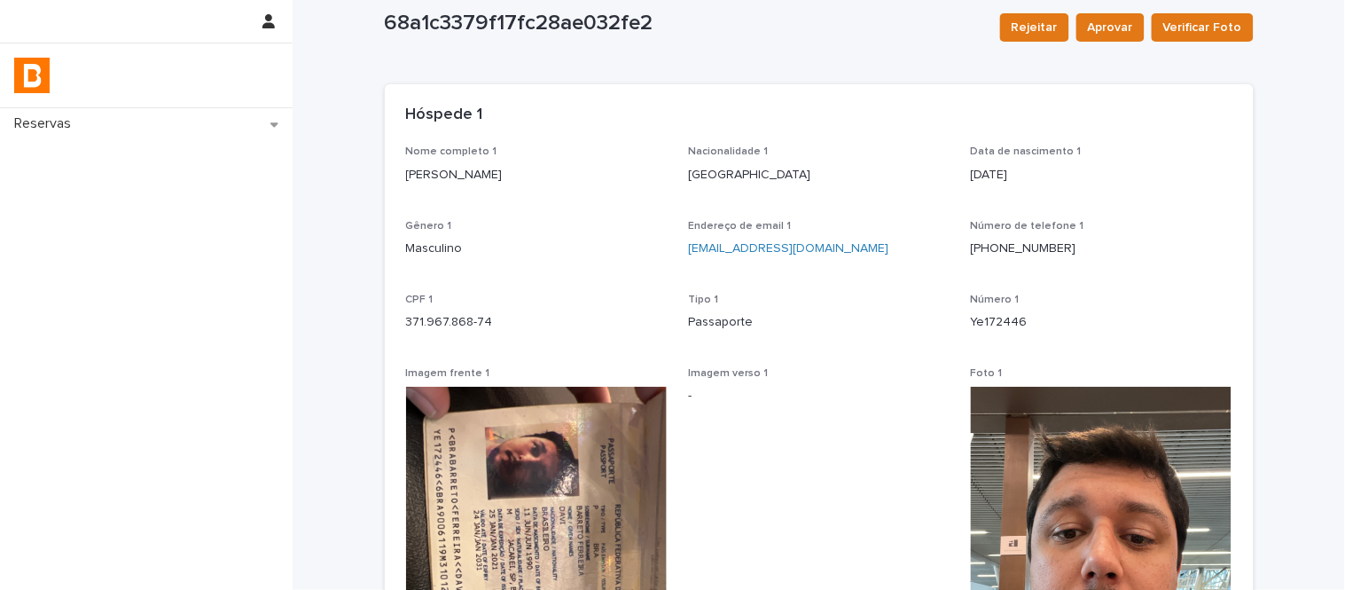
click at [461, 314] on p "371.967.868-74" at bounding box center [537, 322] width 262 height 19
copy p "371.967.868-74"
click at [468, 166] on p "[PERSON_NAME]" at bounding box center [537, 175] width 262 height 19
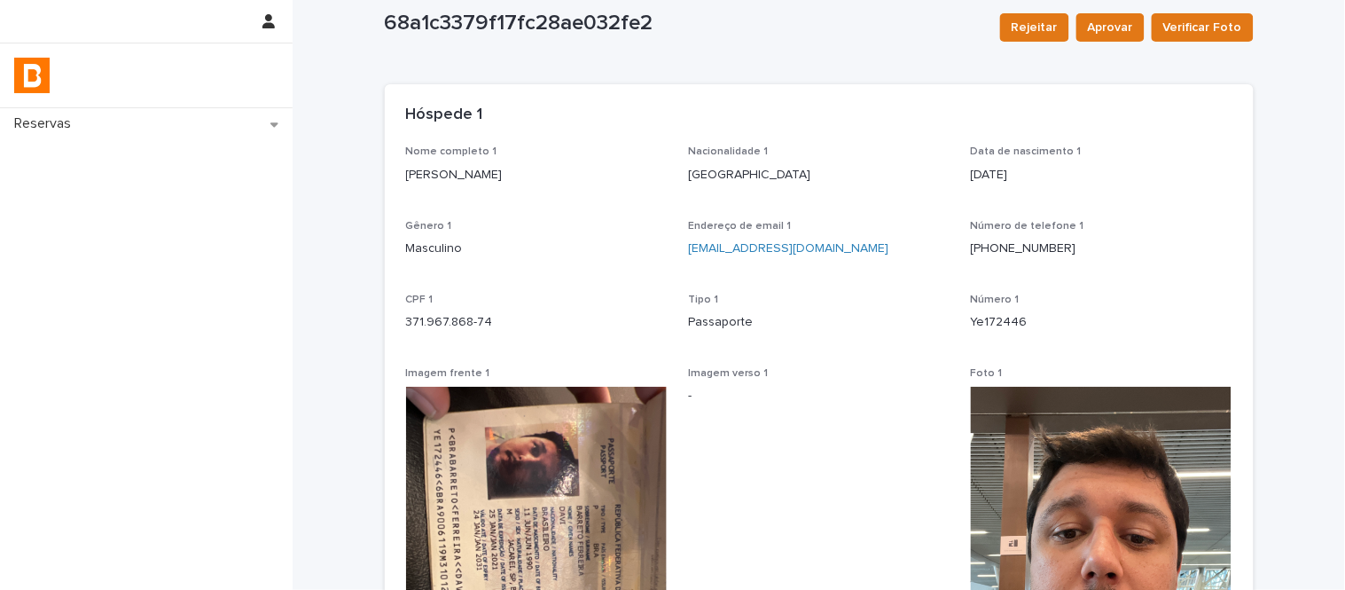
click at [470, 166] on p "[PERSON_NAME]" at bounding box center [537, 175] width 262 height 19
click at [471, 166] on p "[PERSON_NAME]" at bounding box center [537, 175] width 262 height 19
copy p "[PERSON_NAME]"
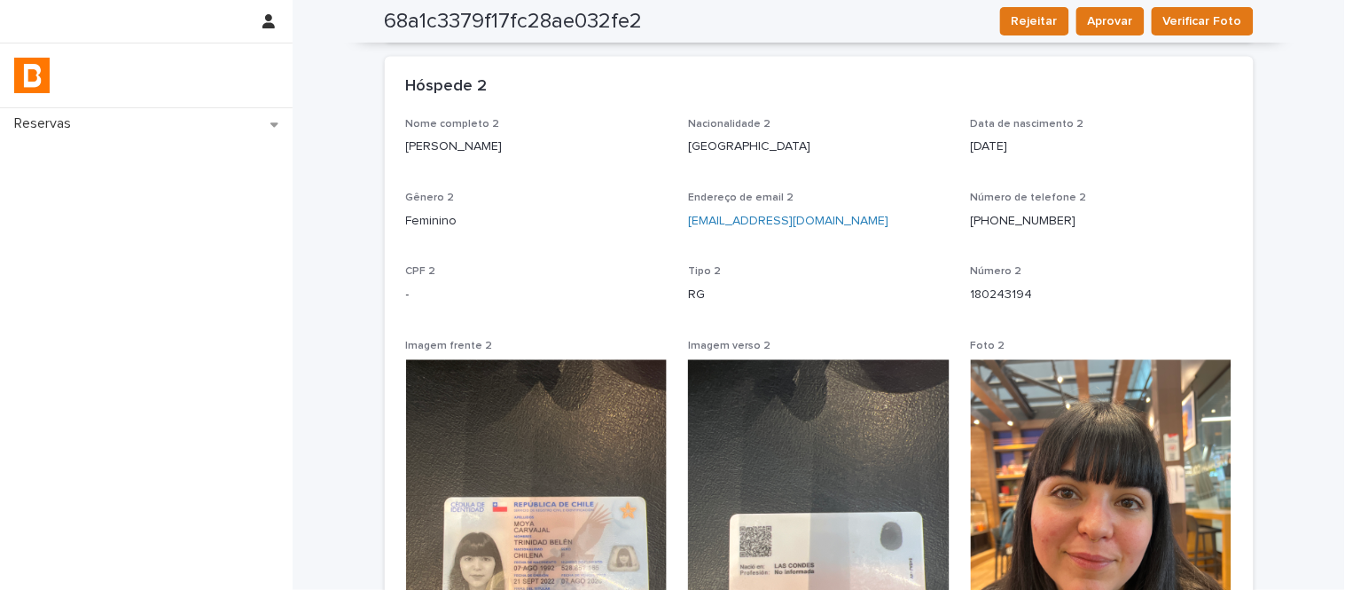
scroll to position [833, 0]
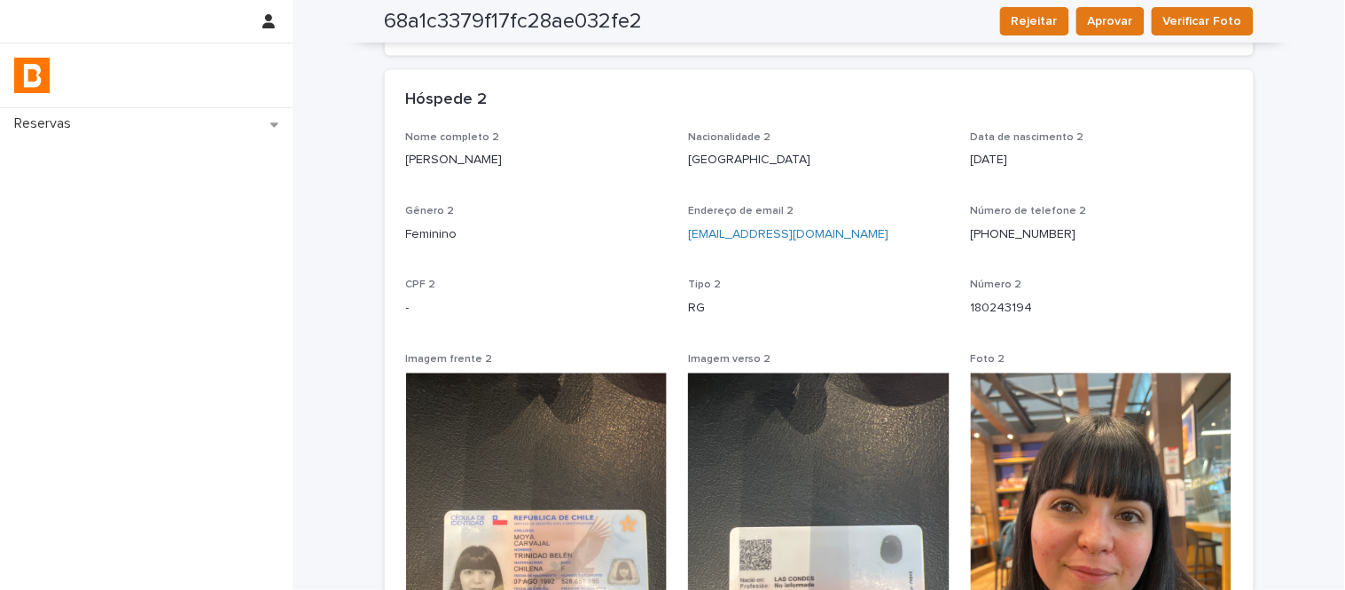
click at [794, 300] on p "RG" at bounding box center [819, 309] width 262 height 19
click at [999, 306] on p "180243194" at bounding box center [1102, 309] width 262 height 19
click at [998, 306] on p "180243194" at bounding box center [1102, 309] width 262 height 19
copy p "180243194"
click at [500, 173] on div "Nome completo 2 [PERSON_NAME]" at bounding box center [537, 158] width 262 height 52
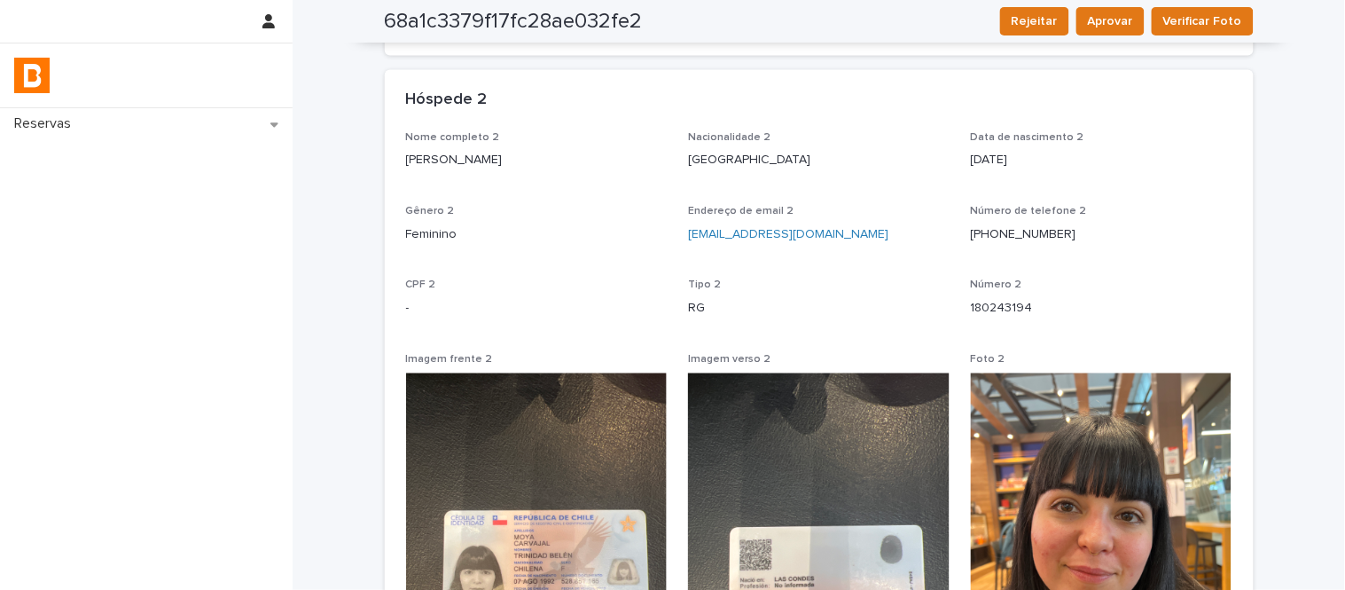
click at [500, 173] on div "Nome completo 2 [PERSON_NAME]" at bounding box center [537, 158] width 262 height 52
copy p "[PERSON_NAME]"
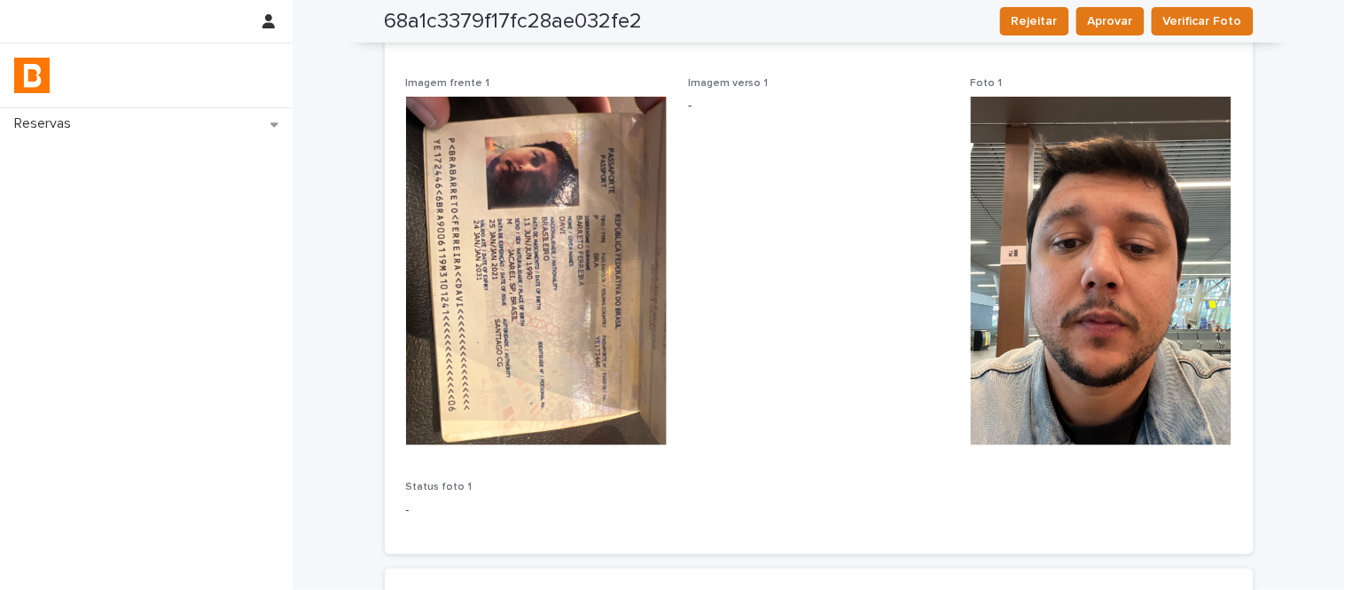
scroll to position [0, 0]
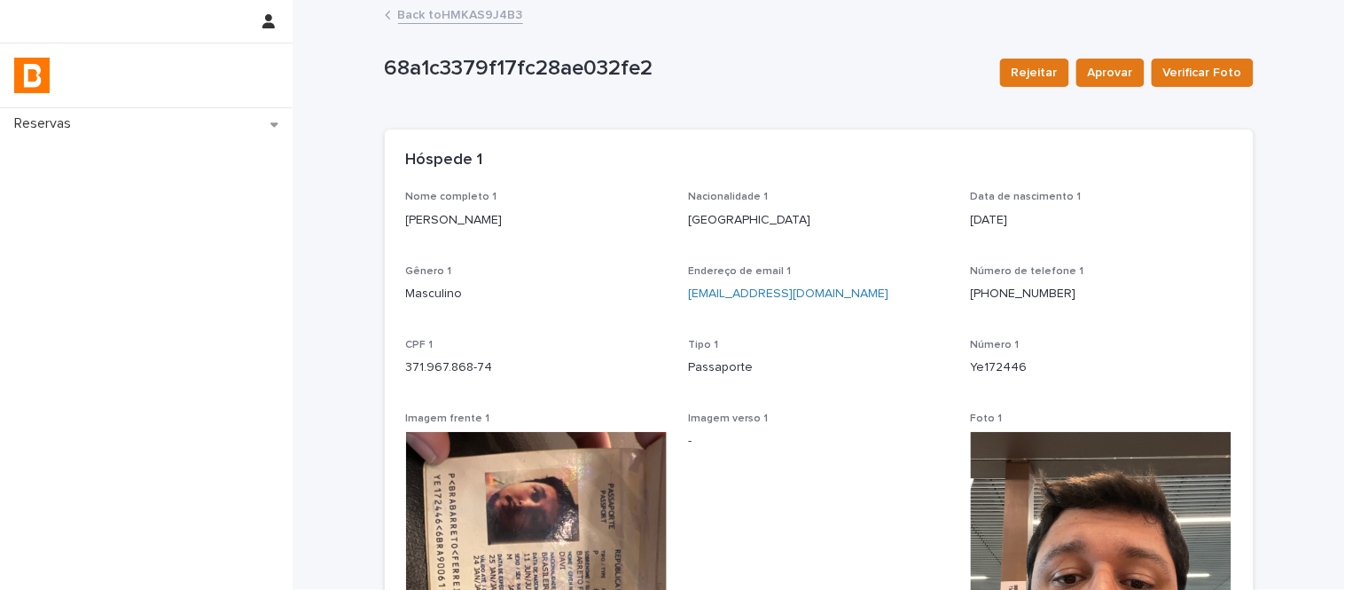
click at [454, 13] on link "Back to HMKAS9J4B3" at bounding box center [460, 14] width 125 height 20
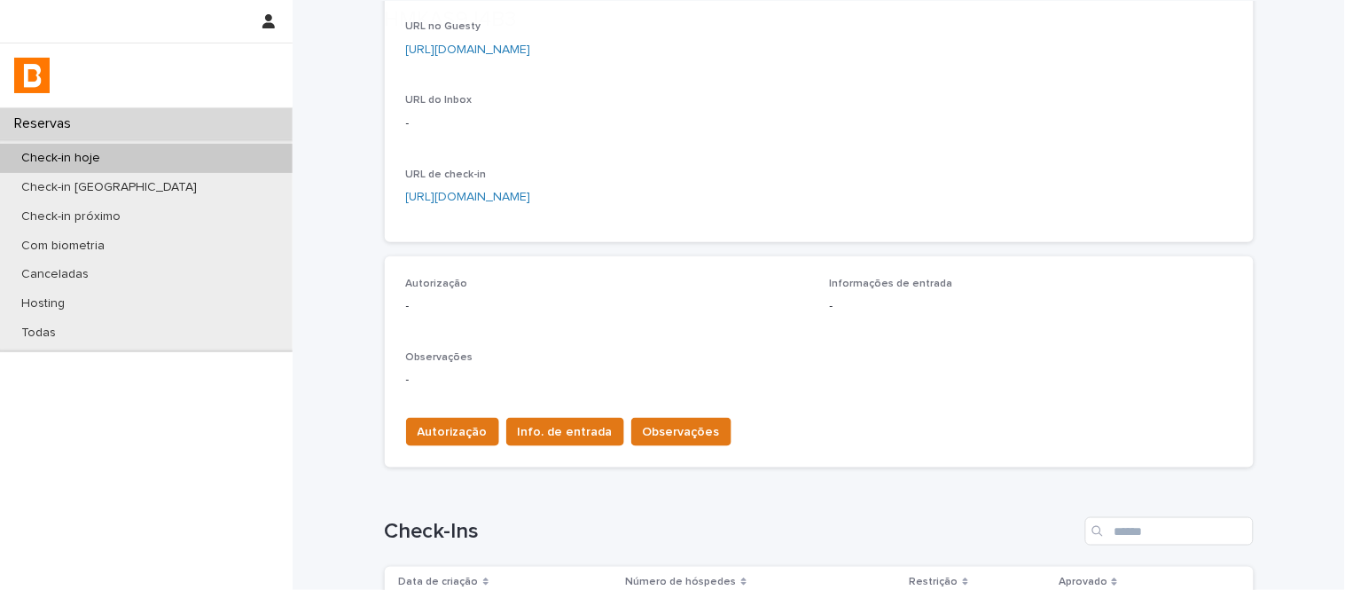
scroll to position [492, 0]
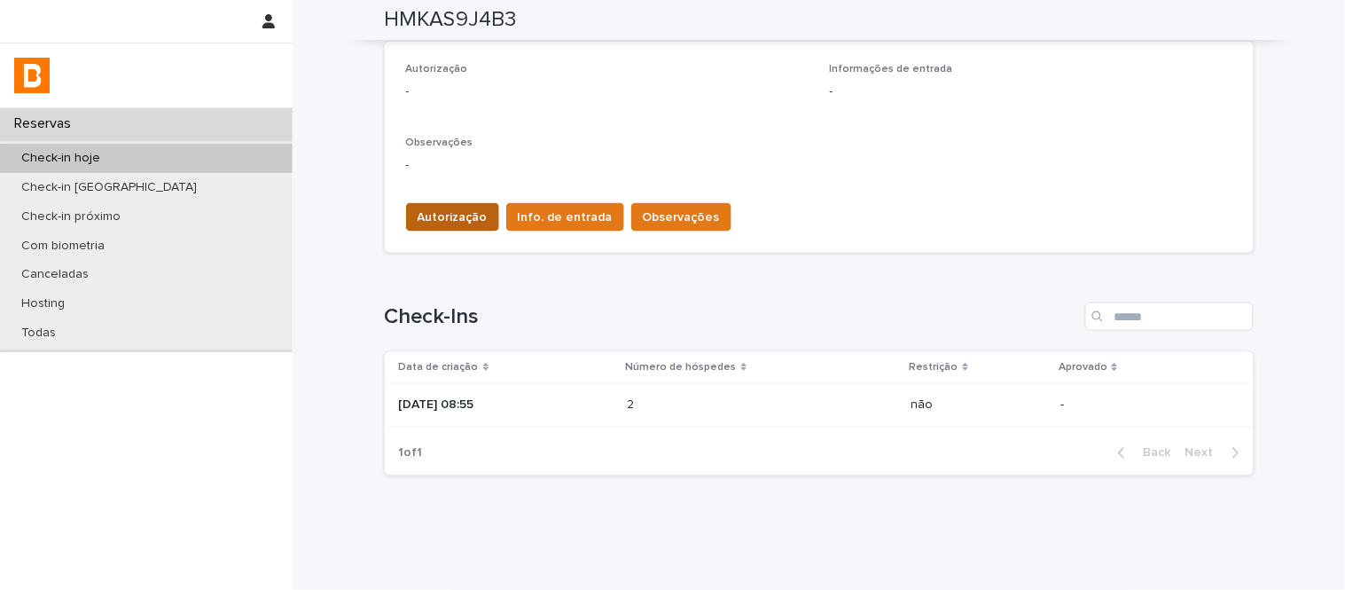
click at [409, 224] on button "Autorização" at bounding box center [452, 217] width 93 height 28
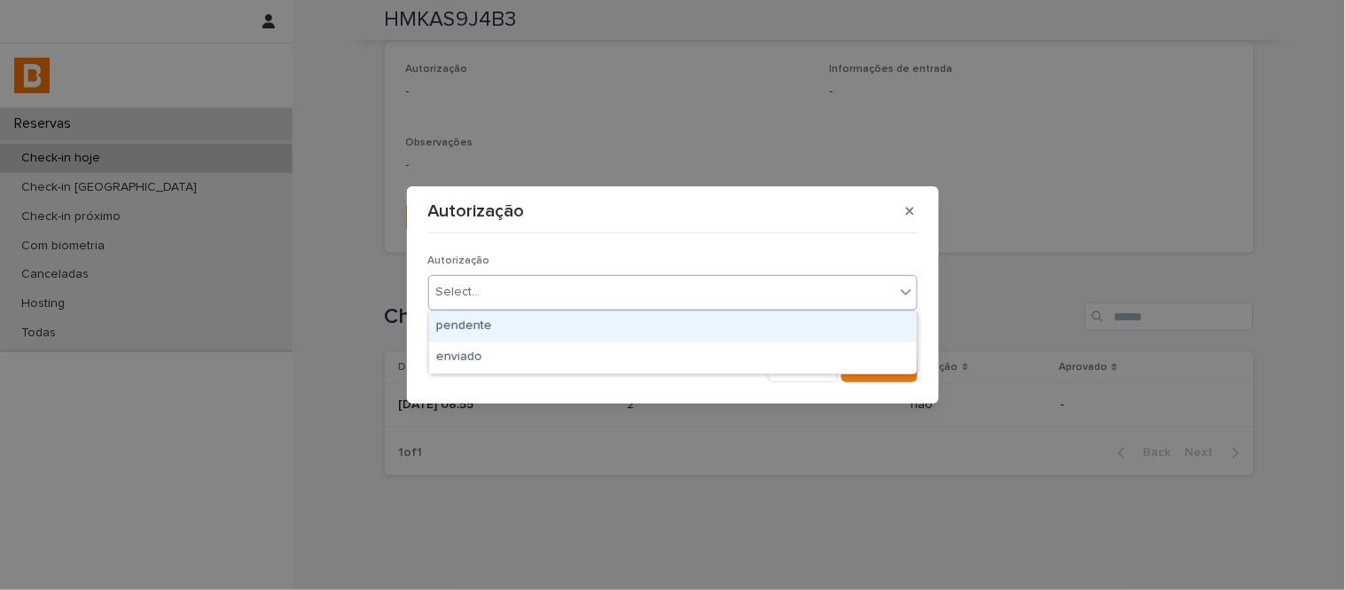
click at [465, 279] on div "Select..." at bounding box center [661, 291] width 465 height 29
click at [535, 338] on div "pendente" at bounding box center [673, 326] width 488 height 31
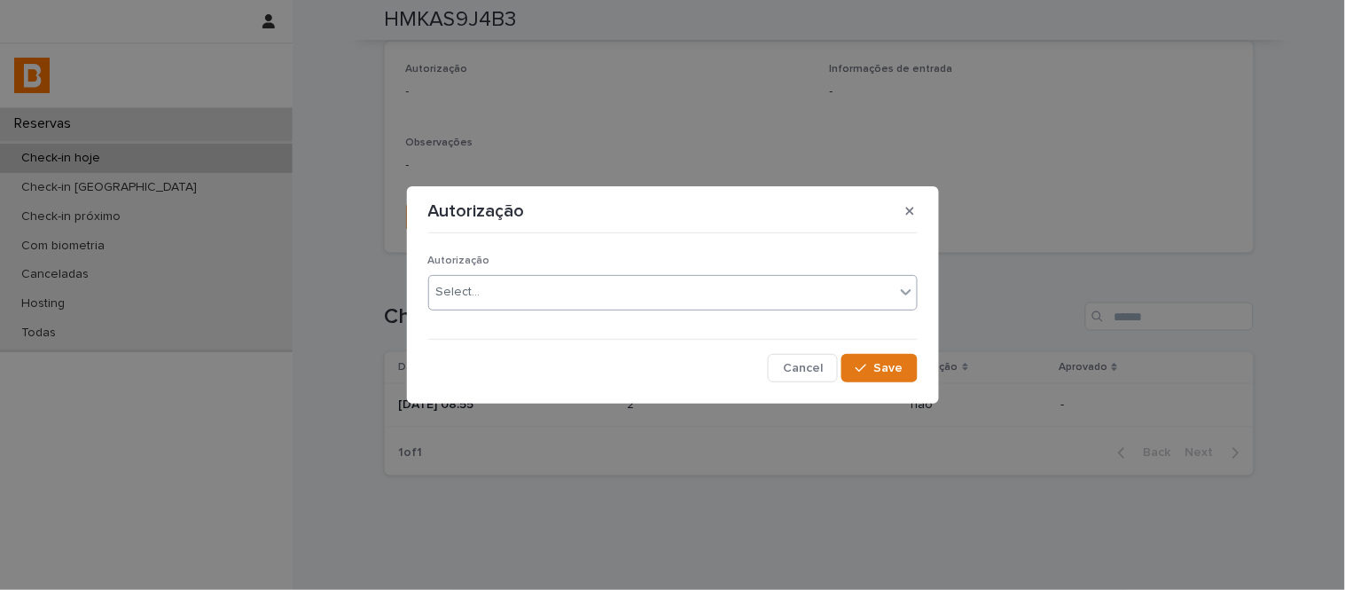
click at [535, 339] on div at bounding box center [672, 339] width 489 height 1
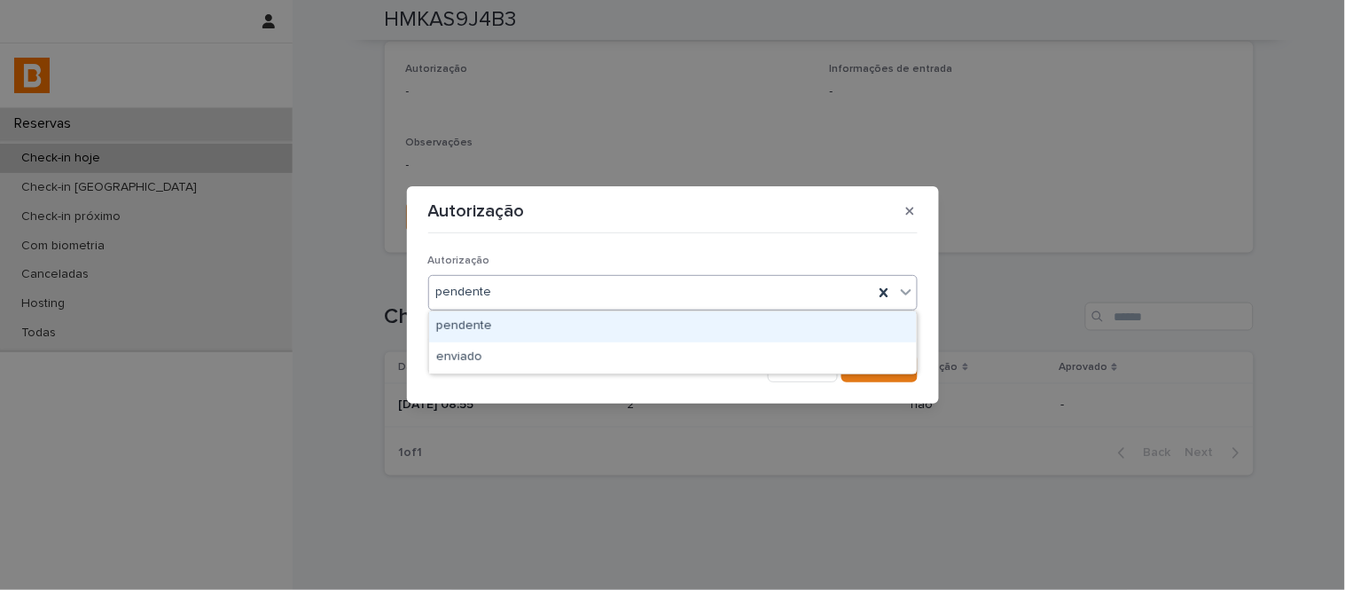
click at [543, 307] on div "pendente" at bounding box center [672, 292] width 489 height 35
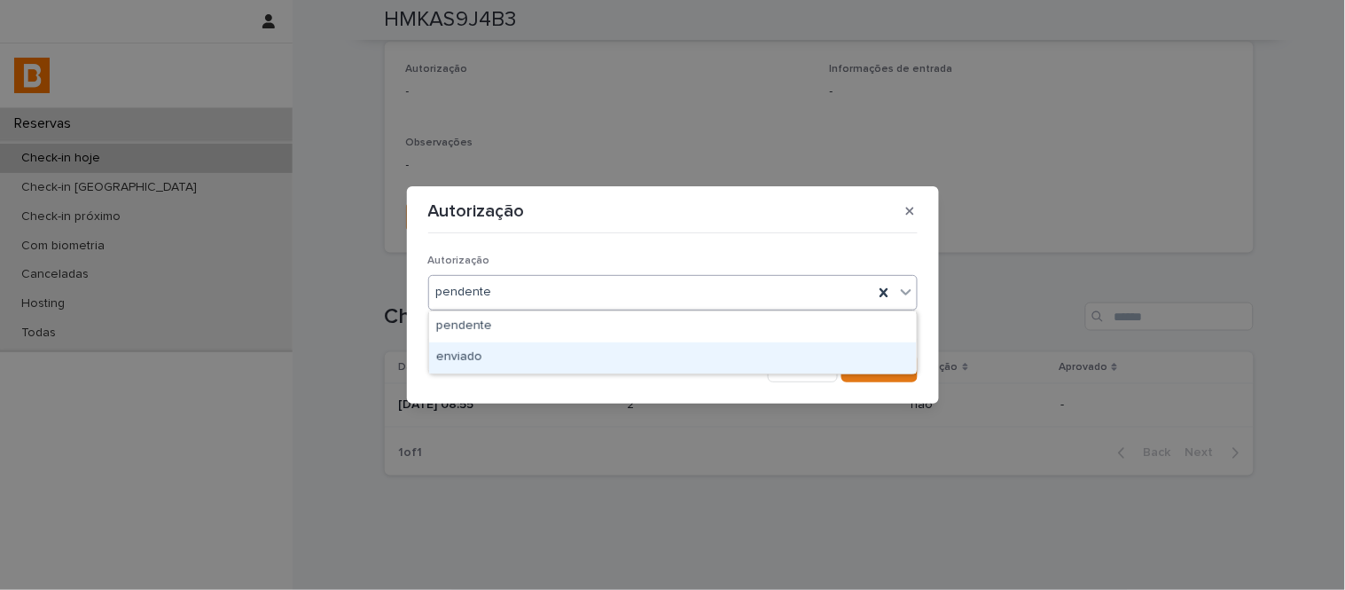
click at [569, 359] on div "enviado" at bounding box center [673, 357] width 488 height 31
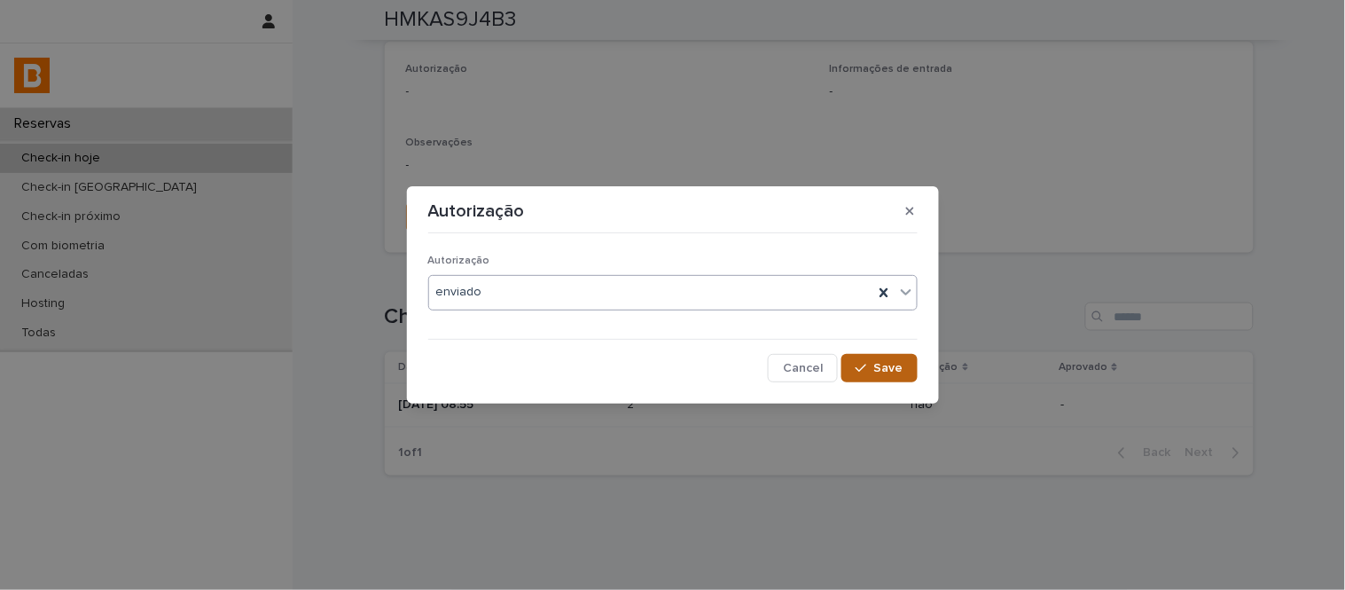
click at [894, 371] on span "Save" at bounding box center [888, 368] width 29 height 12
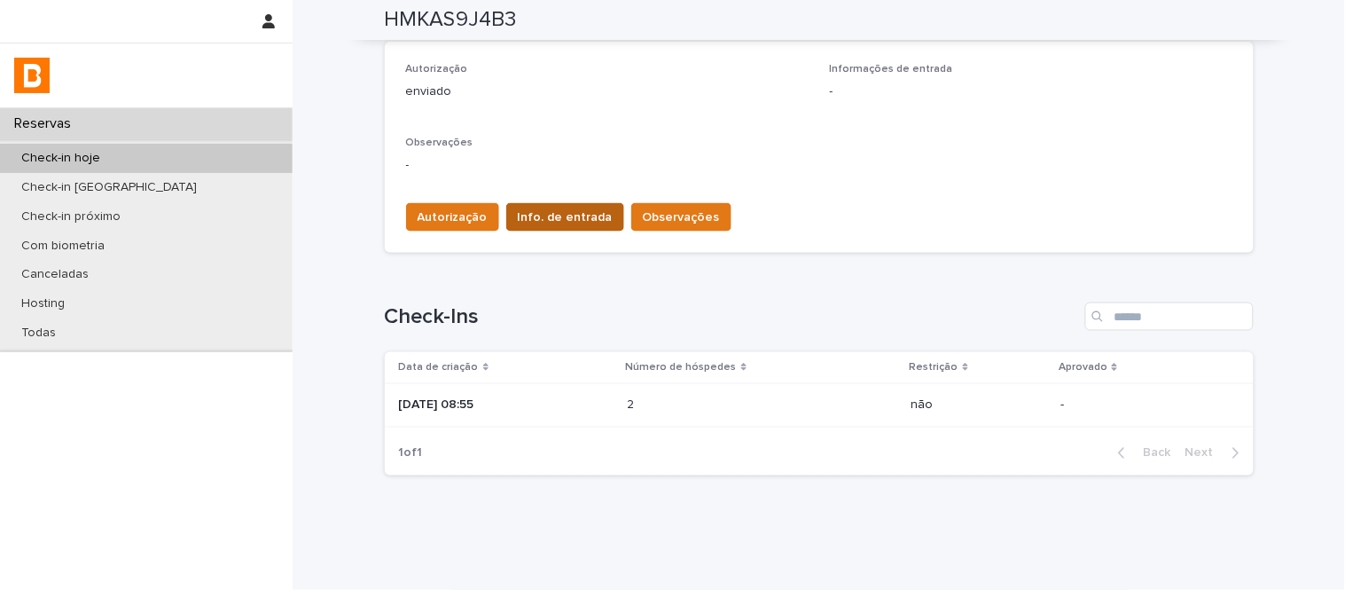
click at [548, 223] on span "Info. de entrada" at bounding box center [565, 217] width 95 height 18
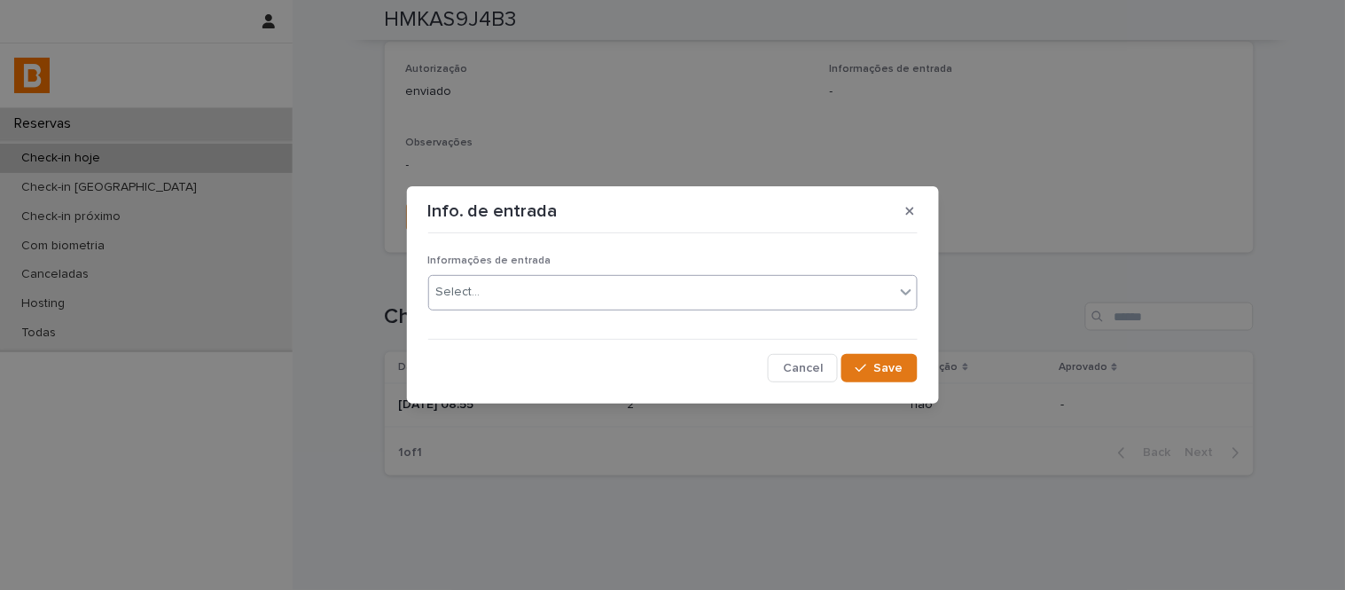
click at [562, 285] on div "Select..." at bounding box center [661, 291] width 465 height 29
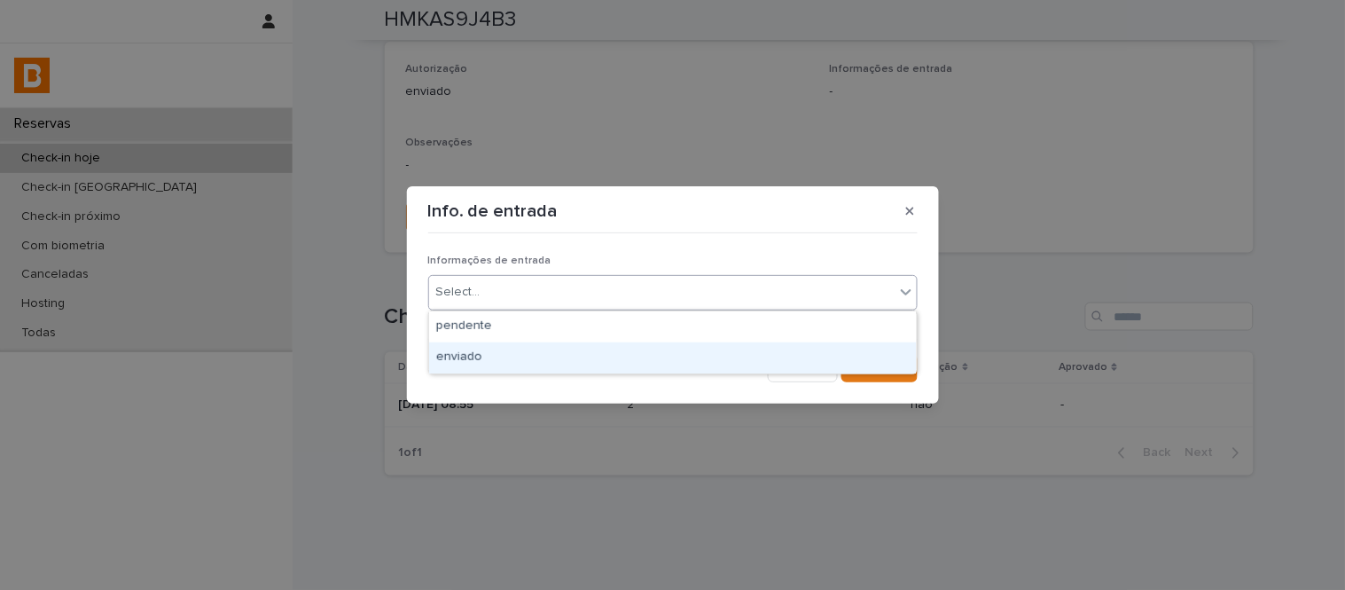
click at [590, 348] on div "enviado" at bounding box center [673, 357] width 488 height 31
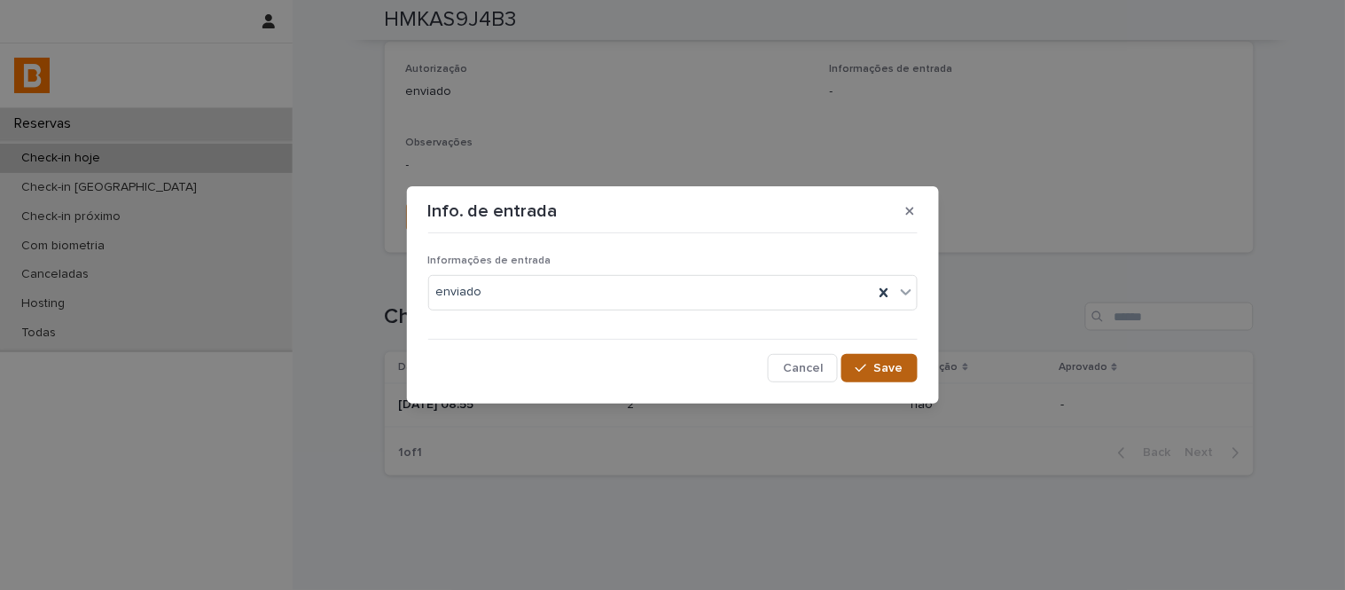
click at [875, 362] on span "Save" at bounding box center [888, 368] width 29 height 12
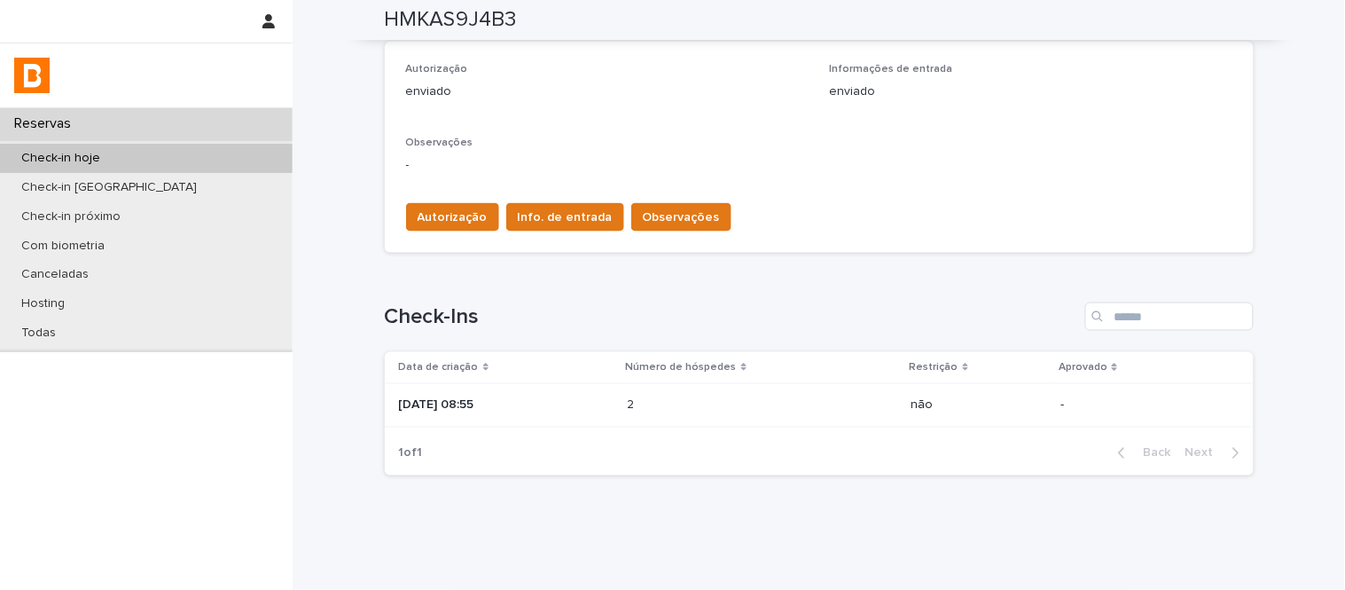
click at [608, 228] on div "Autorização Info. de entrada Observações" at bounding box center [565, 220] width 332 height 35
click at [633, 229] on button "Observações" at bounding box center [681, 217] width 100 height 28
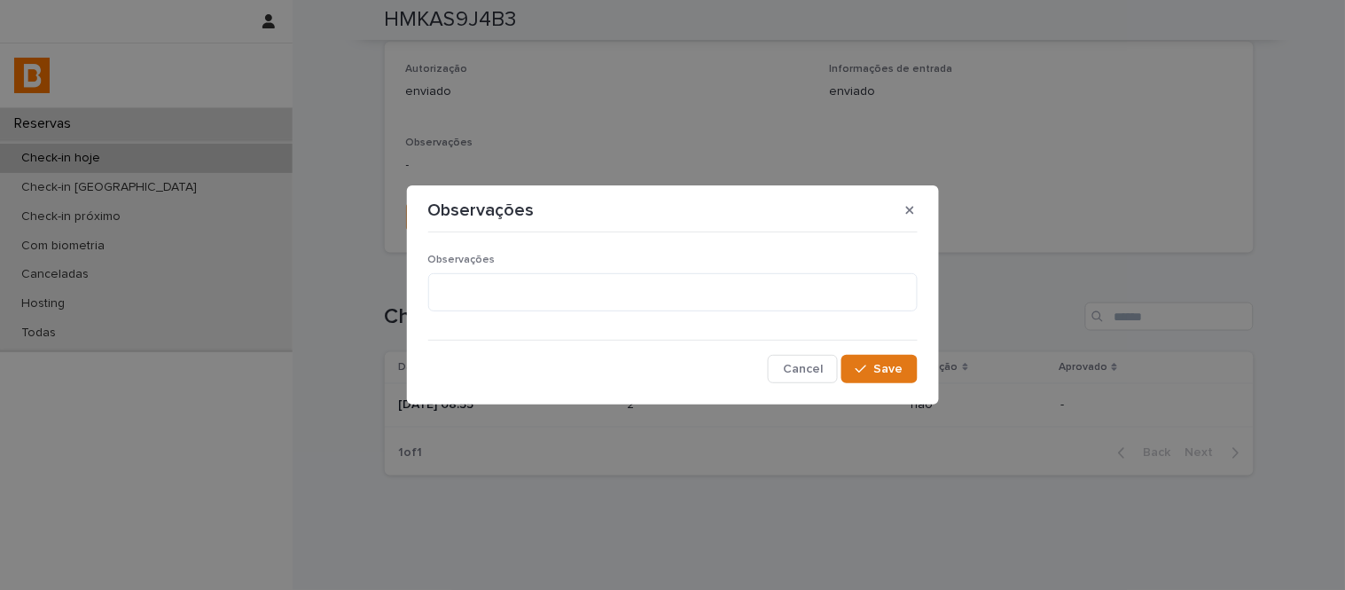
click at [570, 243] on div "Observações Cancel Save" at bounding box center [672, 311] width 489 height 145
click at [598, 312] on div "Observações" at bounding box center [672, 290] width 489 height 73
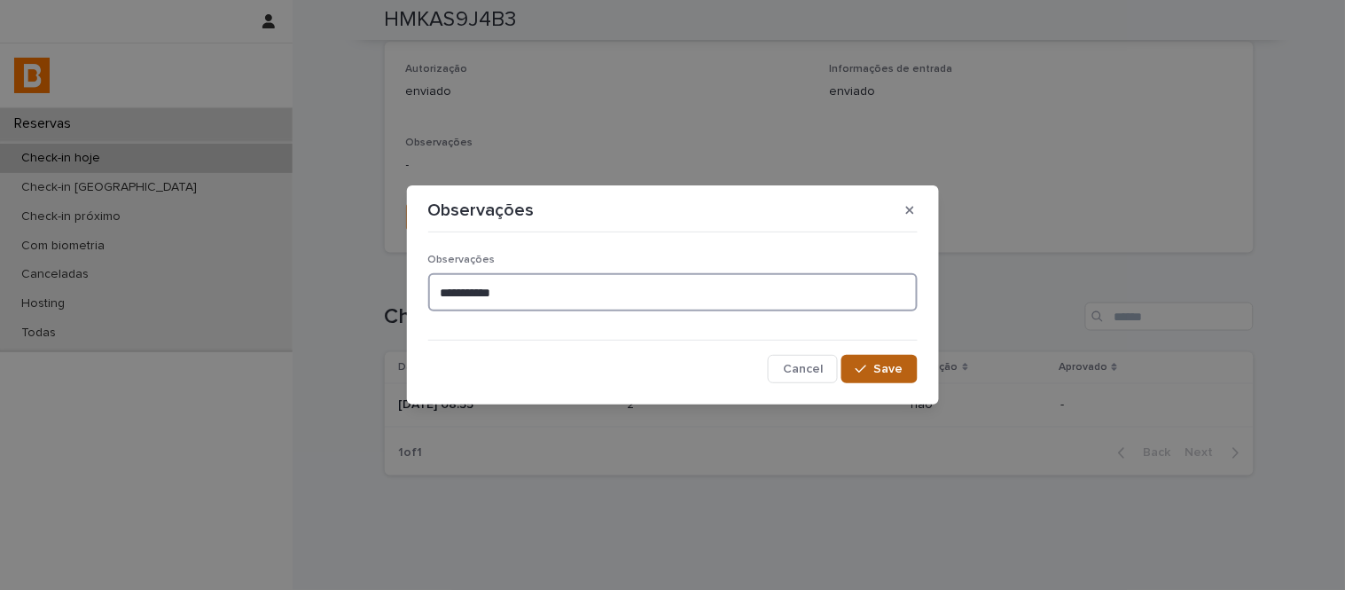
type textarea "**********"
click at [899, 374] on span "Save" at bounding box center [888, 369] width 29 height 12
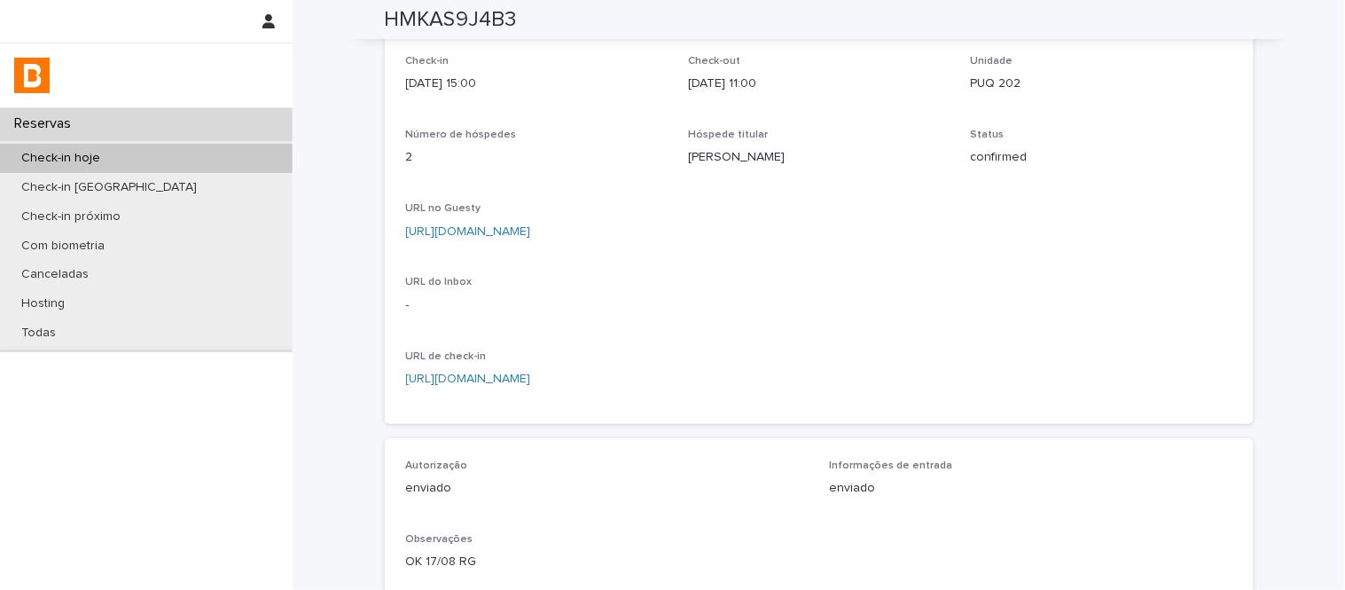
scroll to position [0, 0]
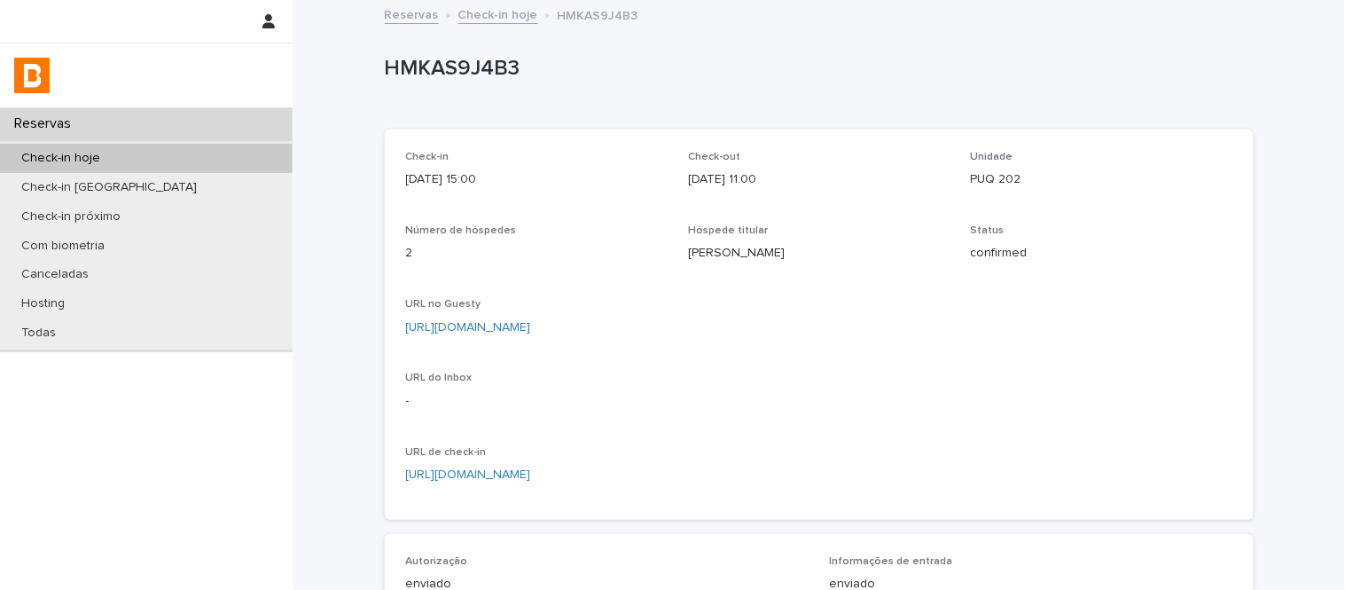
click at [506, 9] on link "Check-in hoje" at bounding box center [498, 14] width 80 height 20
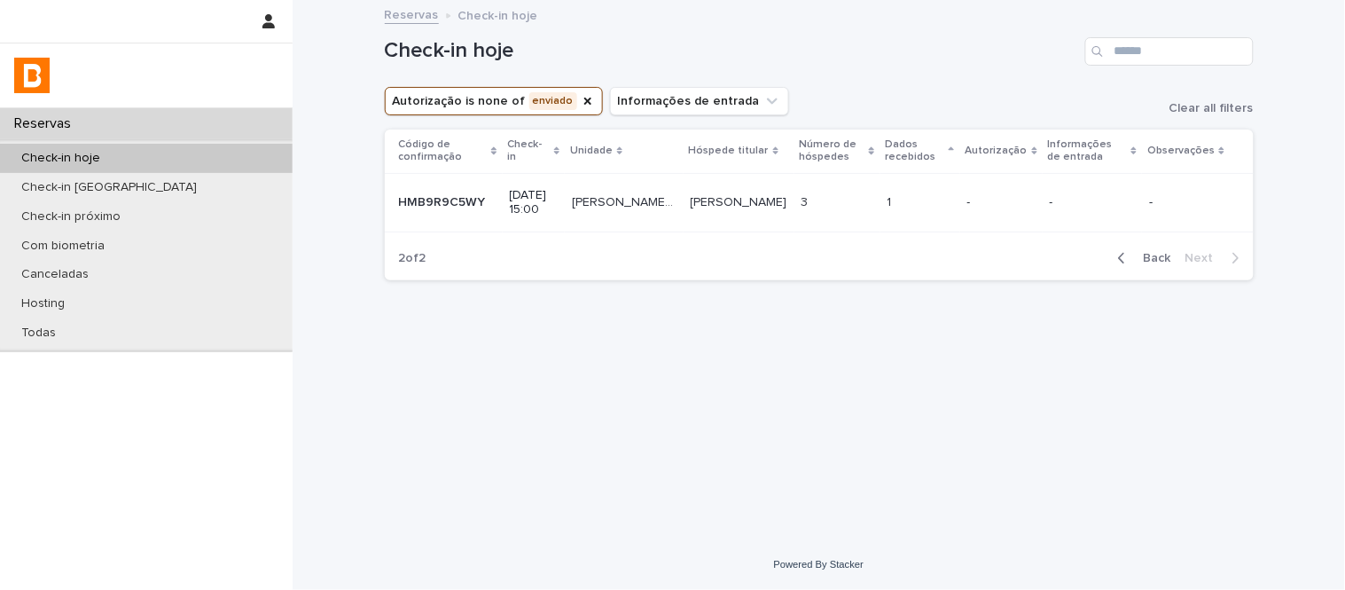
click at [1146, 246] on div "Back Next" at bounding box center [1179, 258] width 150 height 44
click at [1146, 249] on div "Back Next" at bounding box center [1179, 258] width 150 height 44
click at [1151, 258] on span "Back" at bounding box center [1152, 258] width 38 height 12
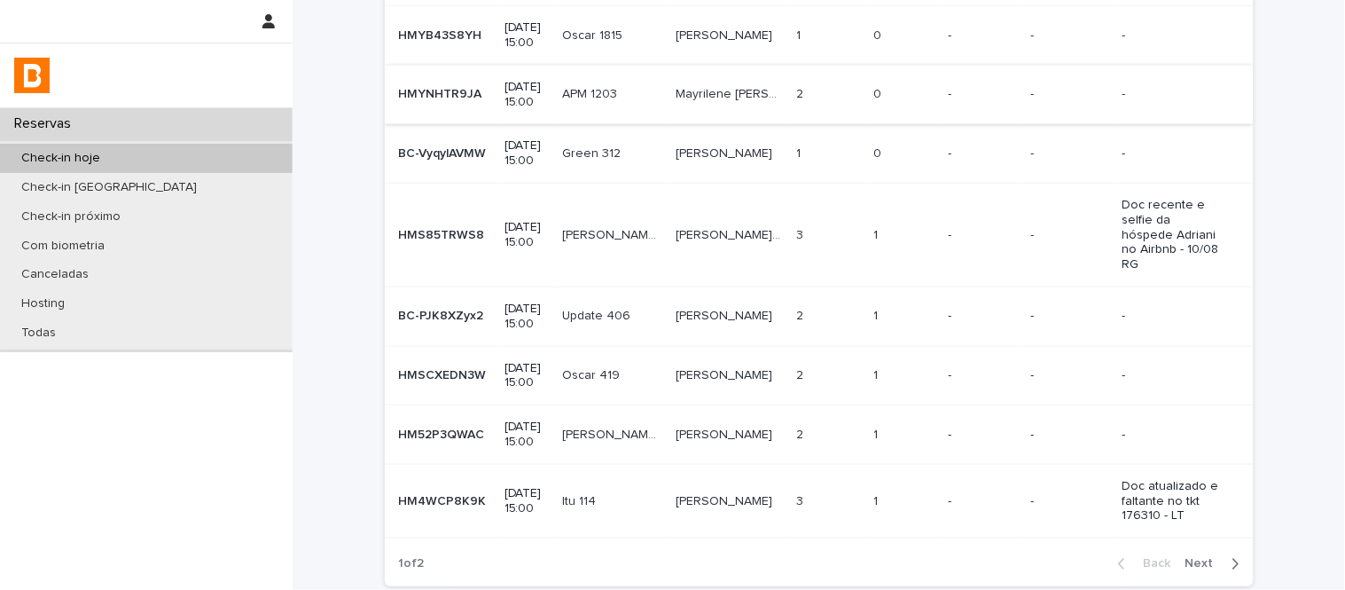
scroll to position [404, 0]
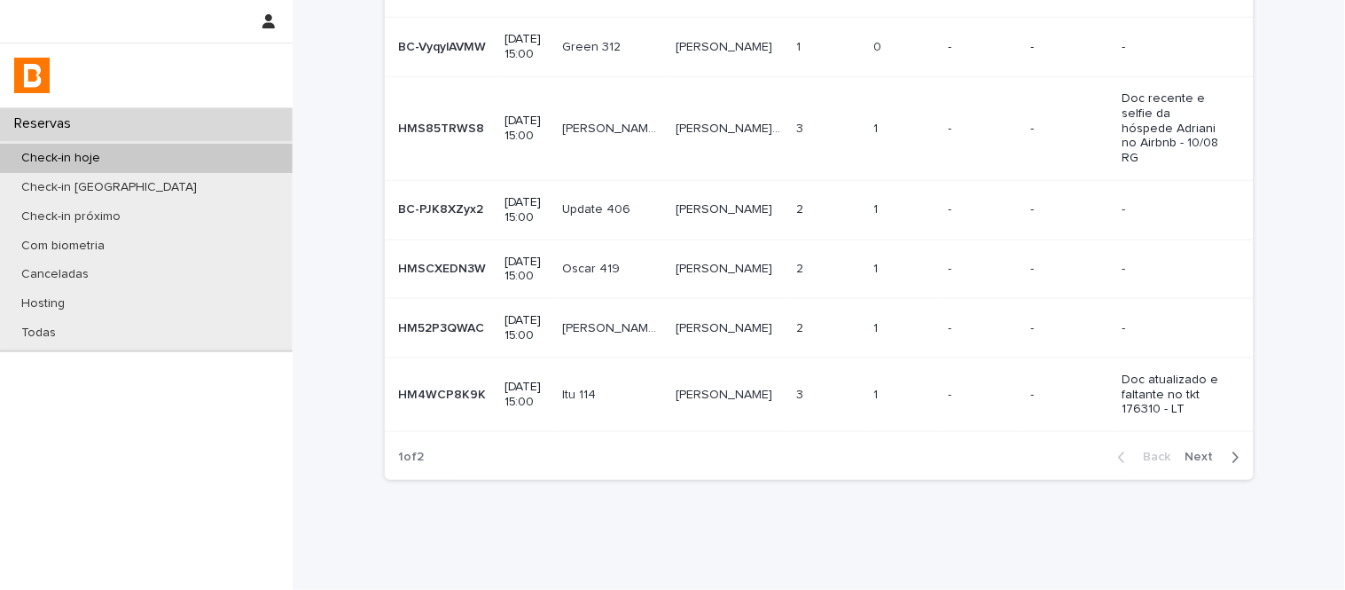
click at [790, 299] on td "2 2" at bounding box center [828, 328] width 77 height 59
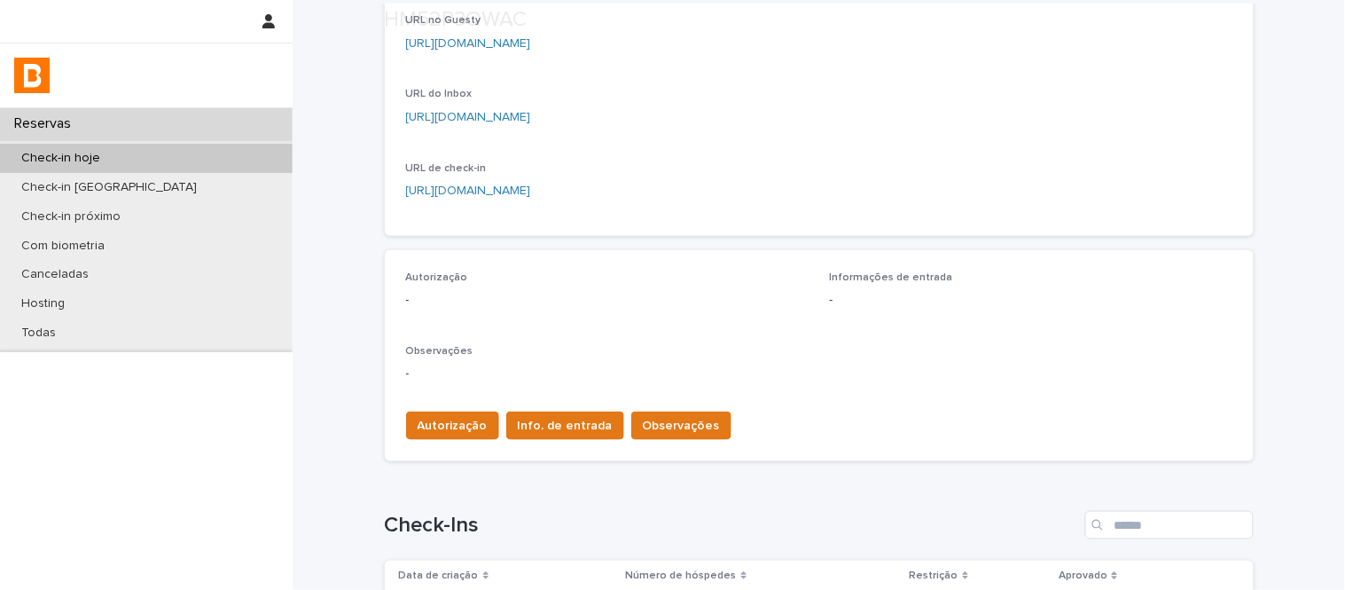
scroll to position [295, 0]
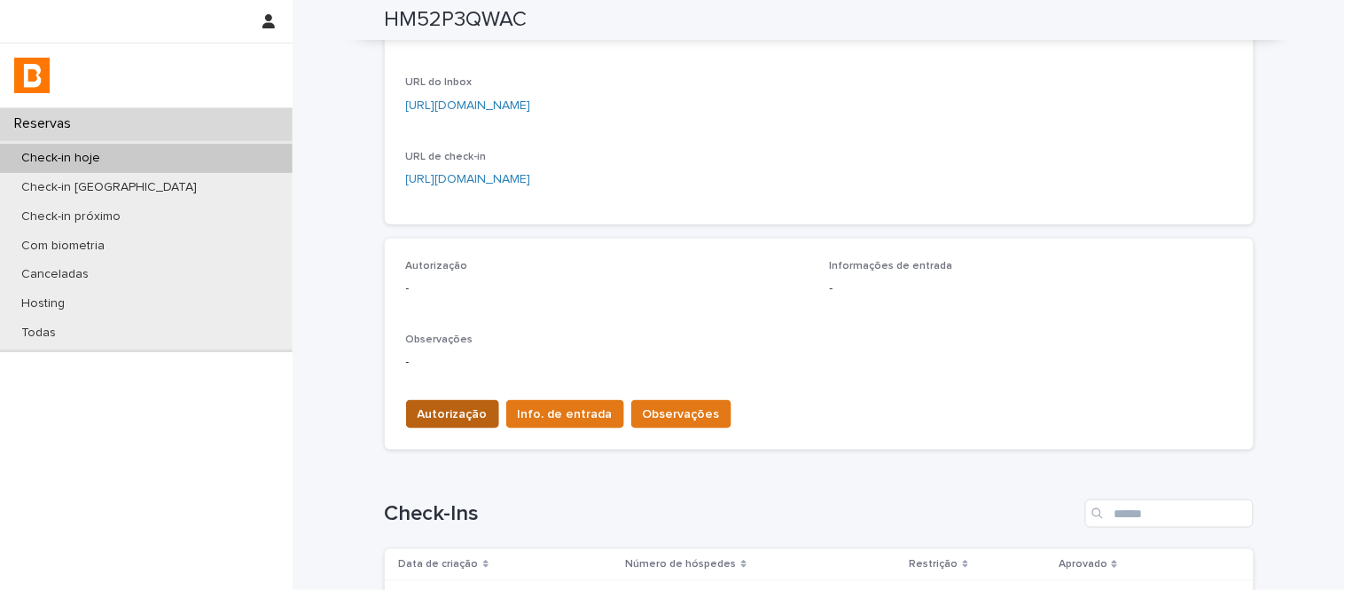
click at [459, 412] on span "Autorização" at bounding box center [453, 414] width 70 height 18
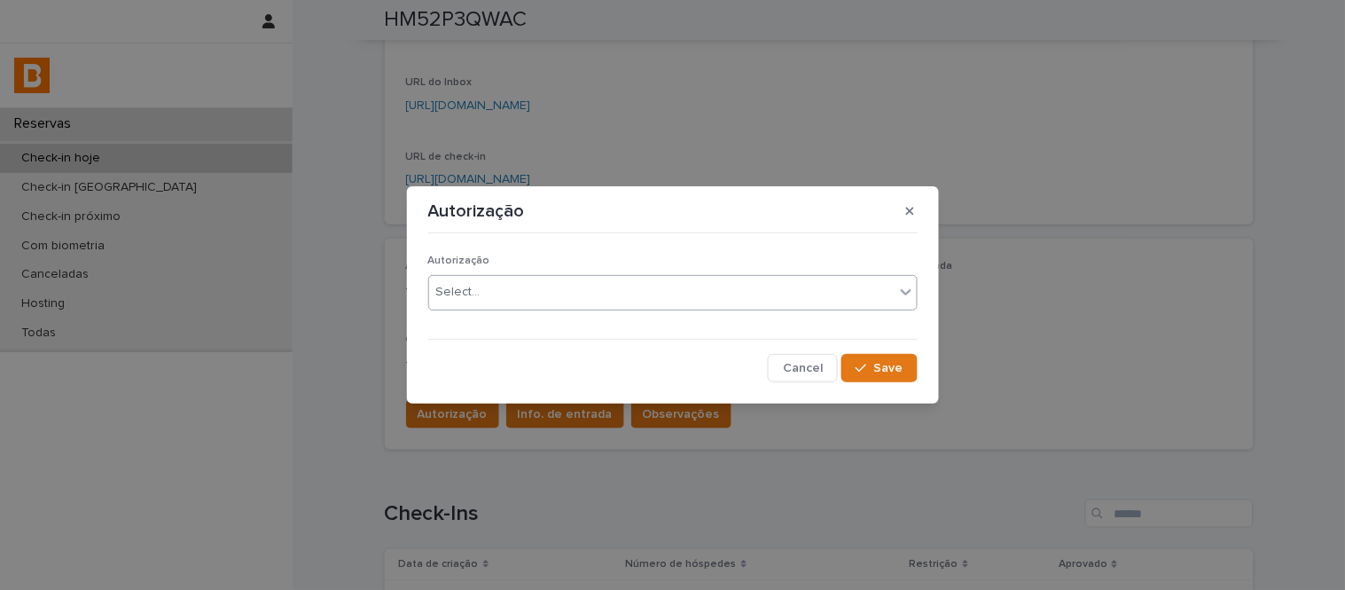
click at [465, 298] on div "Select..." at bounding box center [458, 292] width 44 height 19
click at [848, 355] on button "Save" at bounding box center [878, 368] width 75 height 28
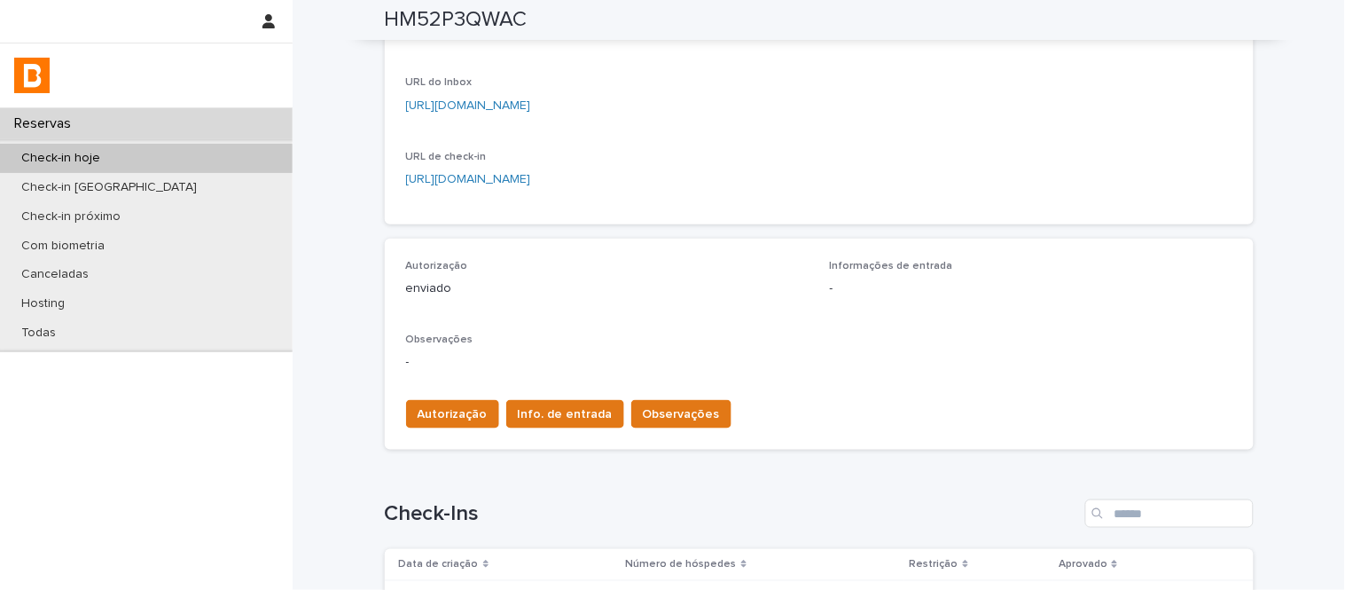
click at [531, 178] on link "[URL][DOMAIN_NAME]" at bounding box center [468, 179] width 125 height 12
click at [568, 412] on span "Info. de entrada" at bounding box center [565, 414] width 95 height 18
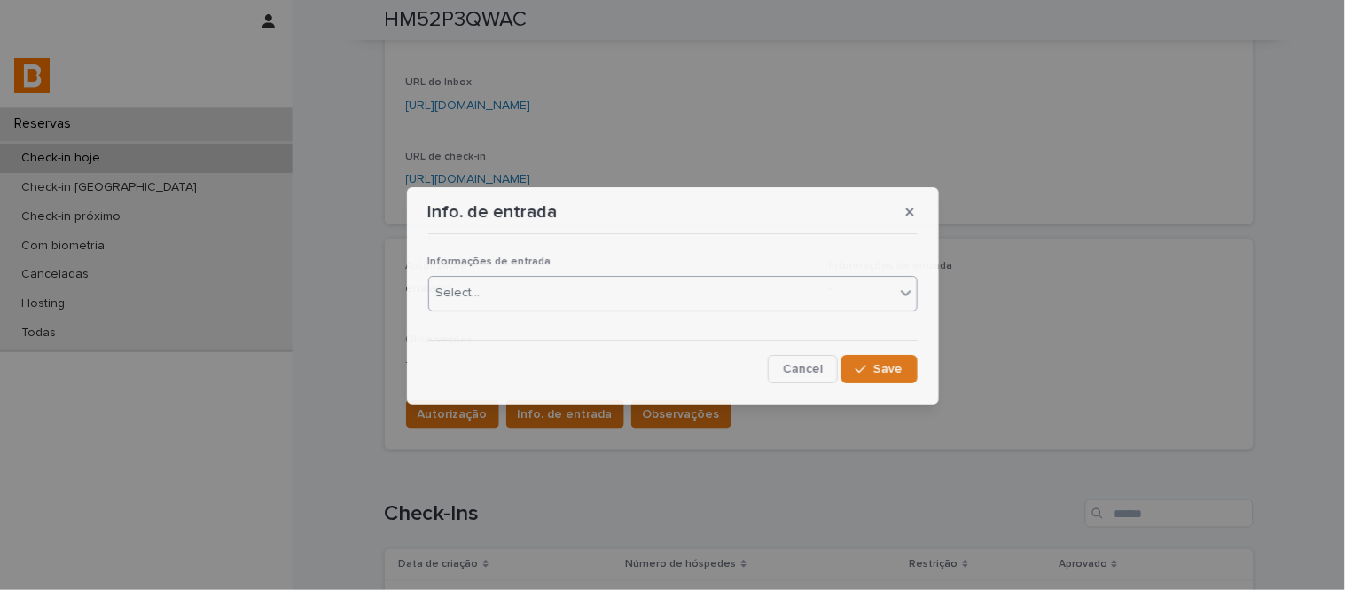
click at [567, 280] on div "Select..." at bounding box center [661, 292] width 465 height 29
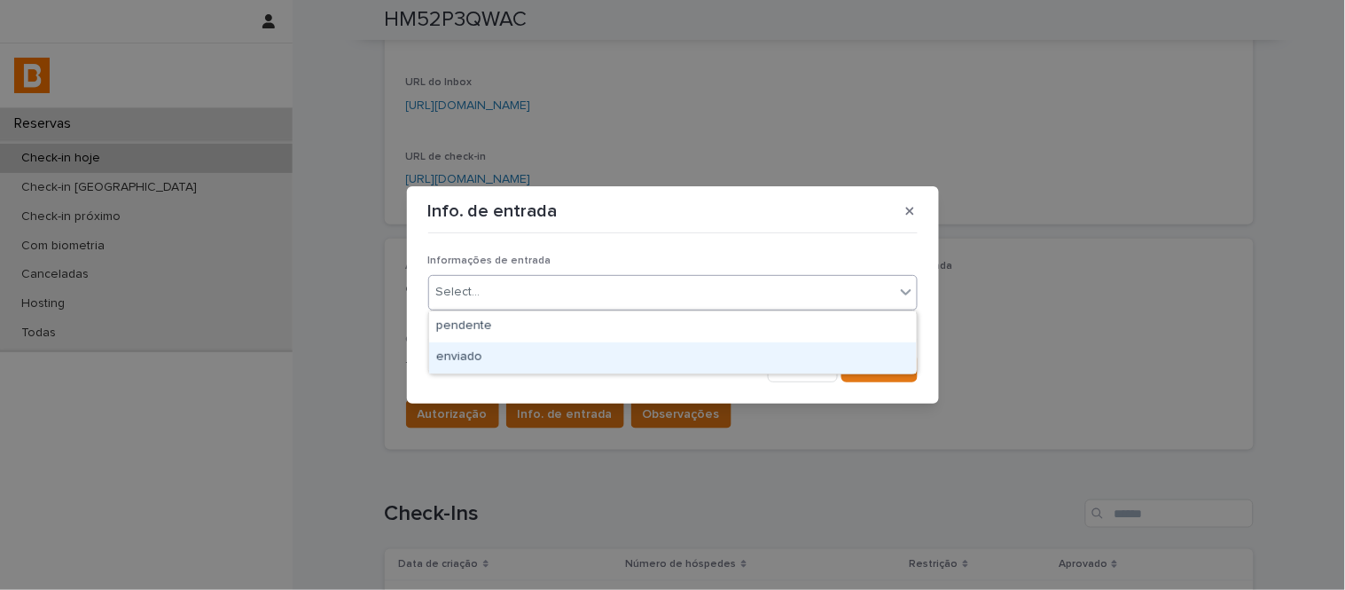
click at [601, 353] on div "enviado" at bounding box center [673, 357] width 488 height 31
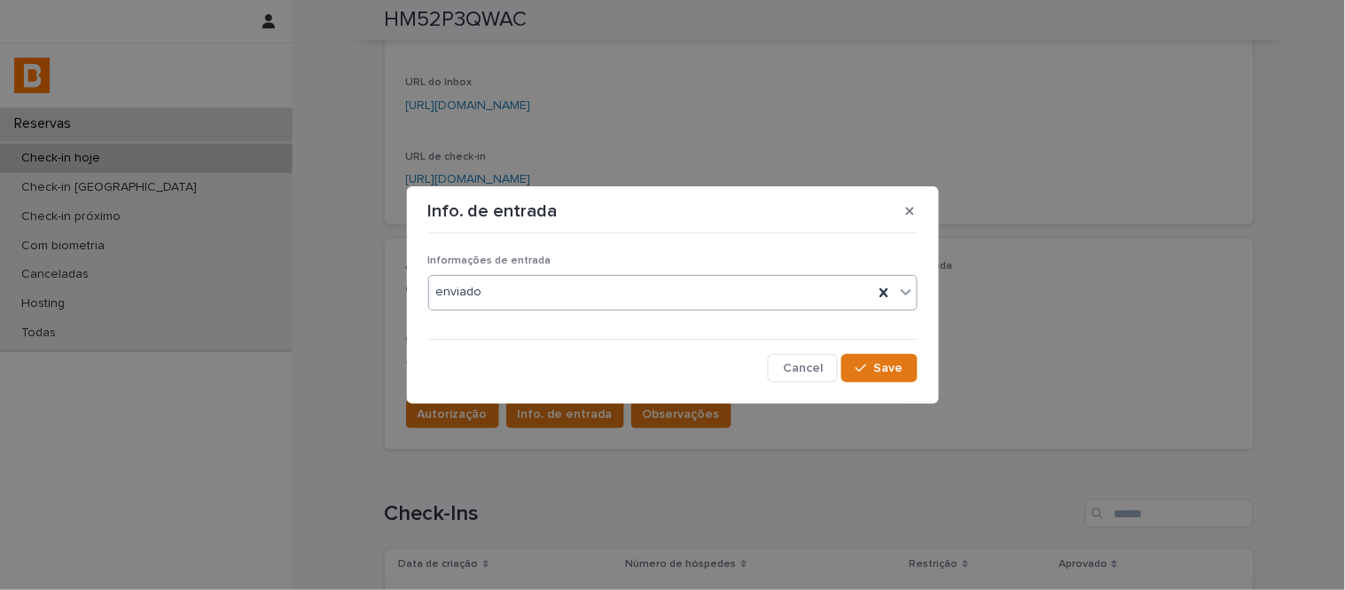
click at [890, 382] on div "Informações de entrada option enviado, selected. 0 results available. Select is…" at bounding box center [673, 311] width 498 height 150
click at [854, 371] on button "Save" at bounding box center [878, 368] width 75 height 28
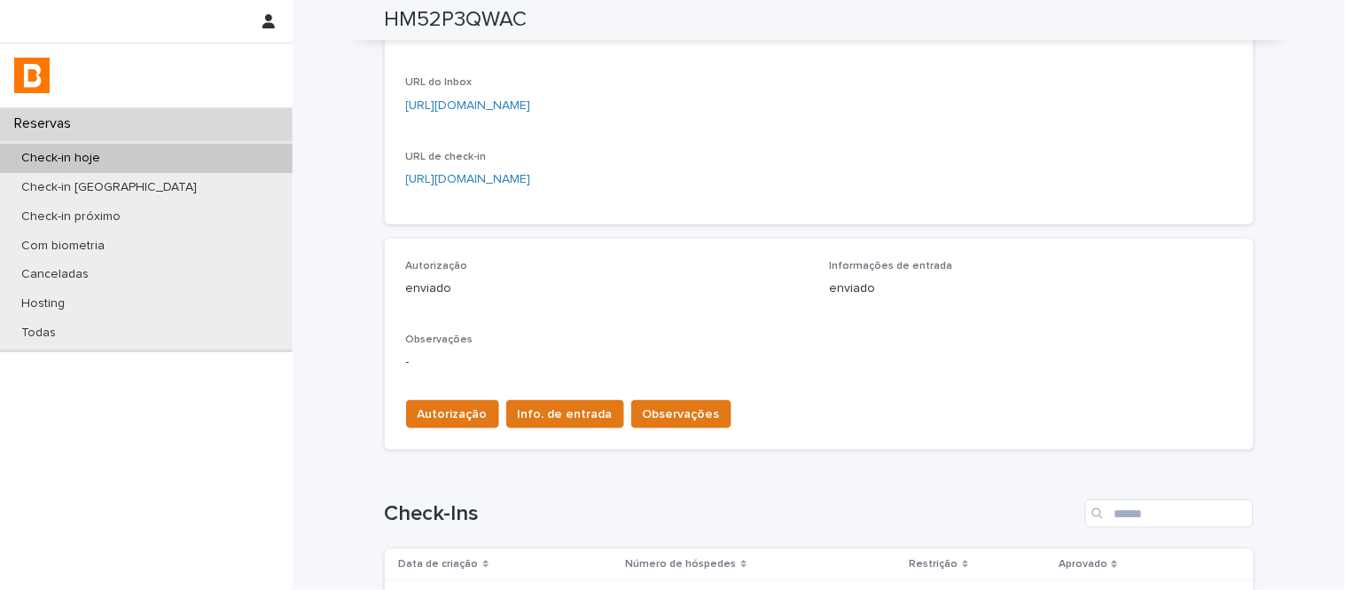
click at [652, 413] on span "Observações" at bounding box center [681, 414] width 77 height 18
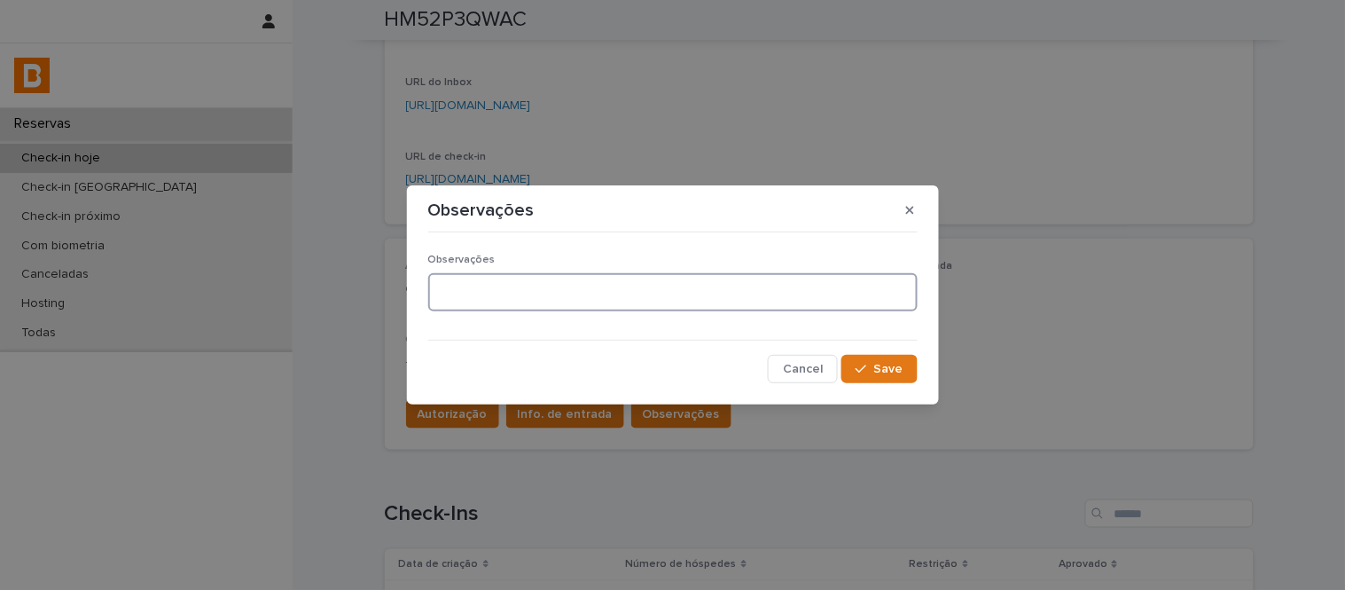
click at [615, 282] on textarea at bounding box center [672, 292] width 489 height 38
type textarea "**********"
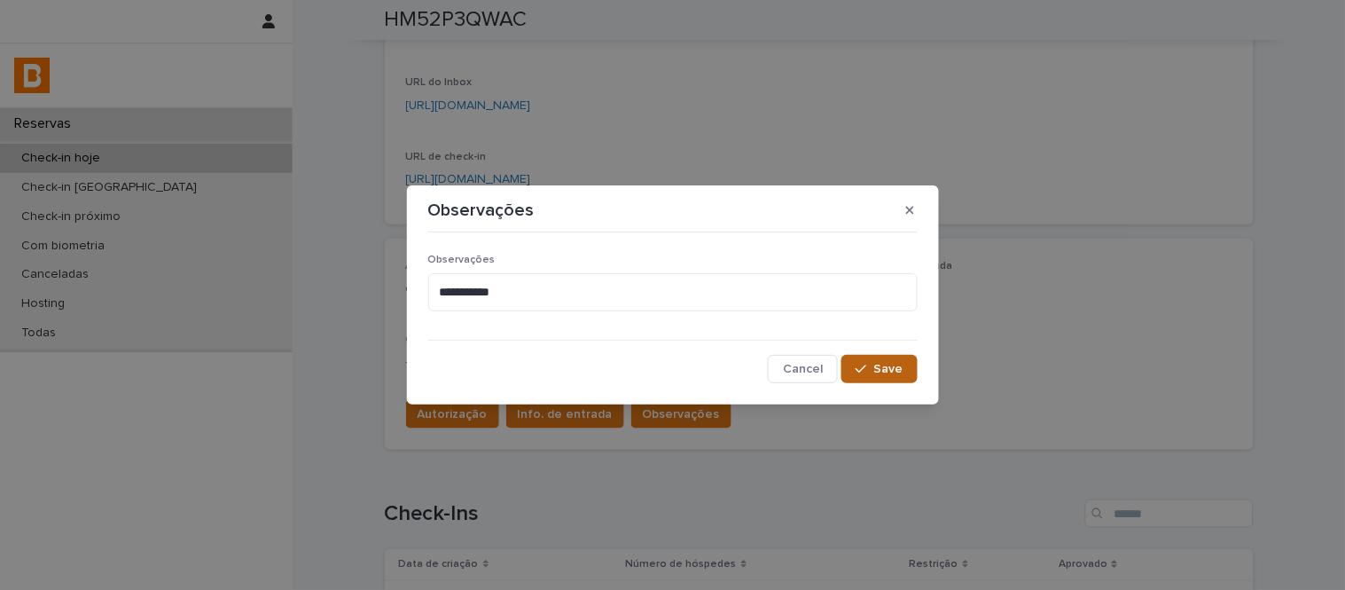
click at [885, 366] on span "Save" at bounding box center [888, 369] width 29 height 12
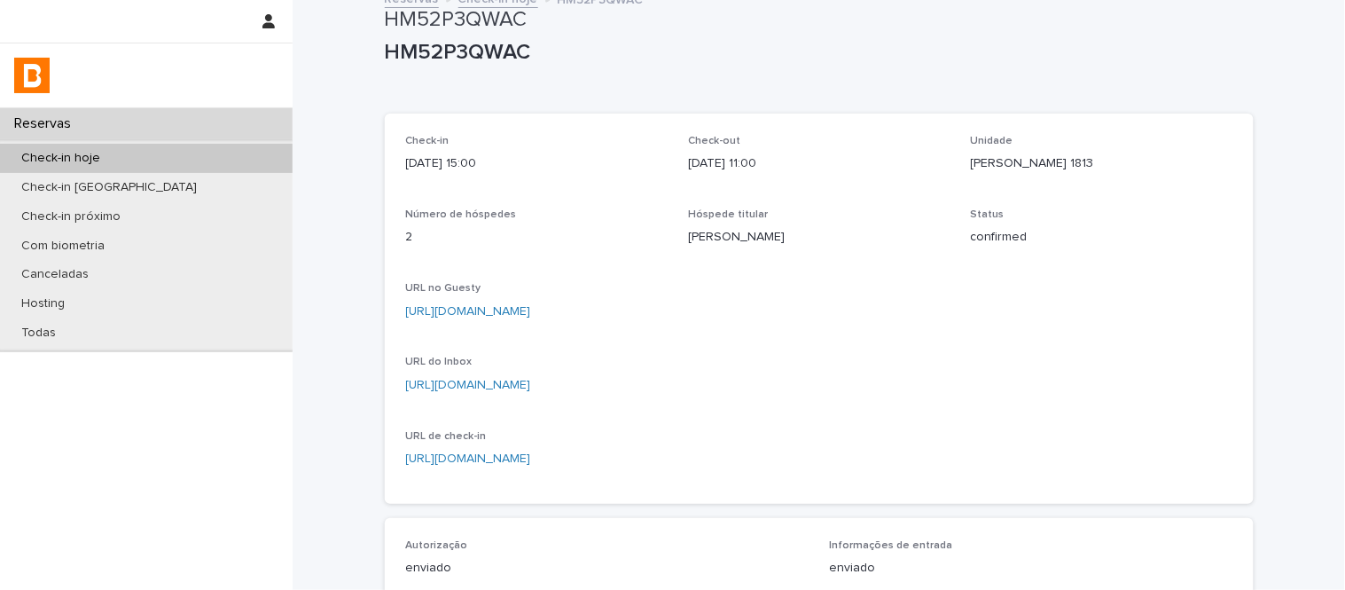
scroll to position [0, 0]
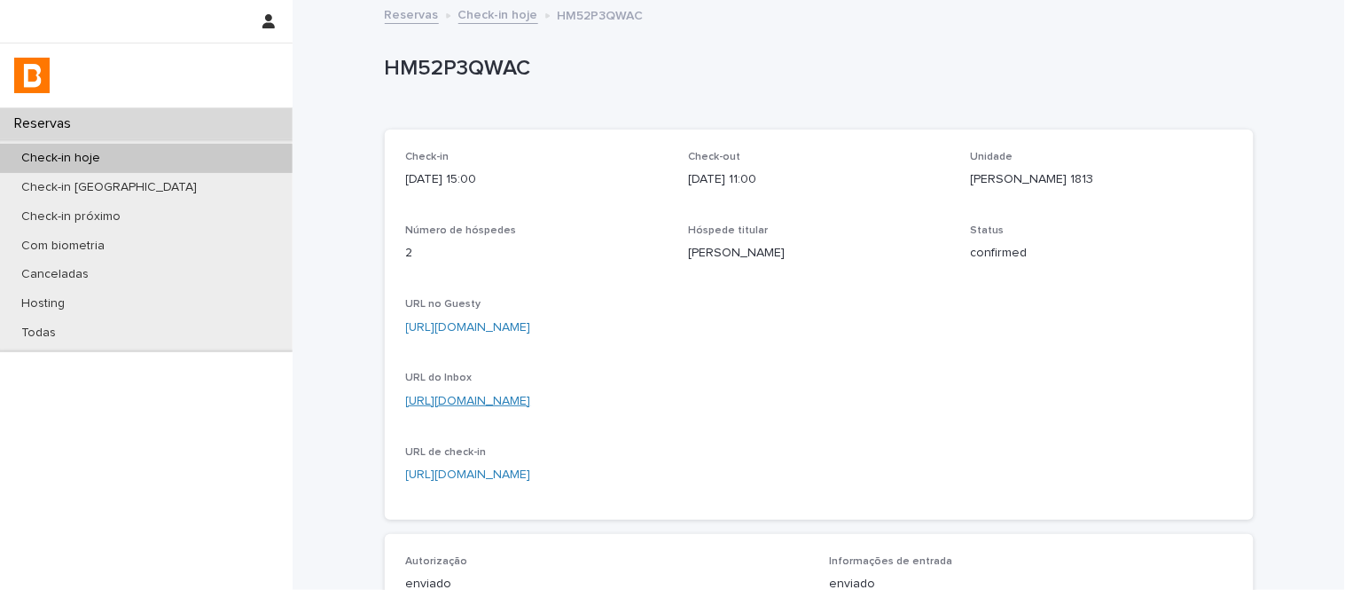
click at [531, 396] on link "[URL][DOMAIN_NAME]" at bounding box center [468, 401] width 125 height 12
click at [489, 25] on div "Reservas Check-in hoje HM52P3QWAC" at bounding box center [819, 16] width 887 height 25
click at [489, 14] on link "Check-in hoje" at bounding box center [498, 14] width 80 height 20
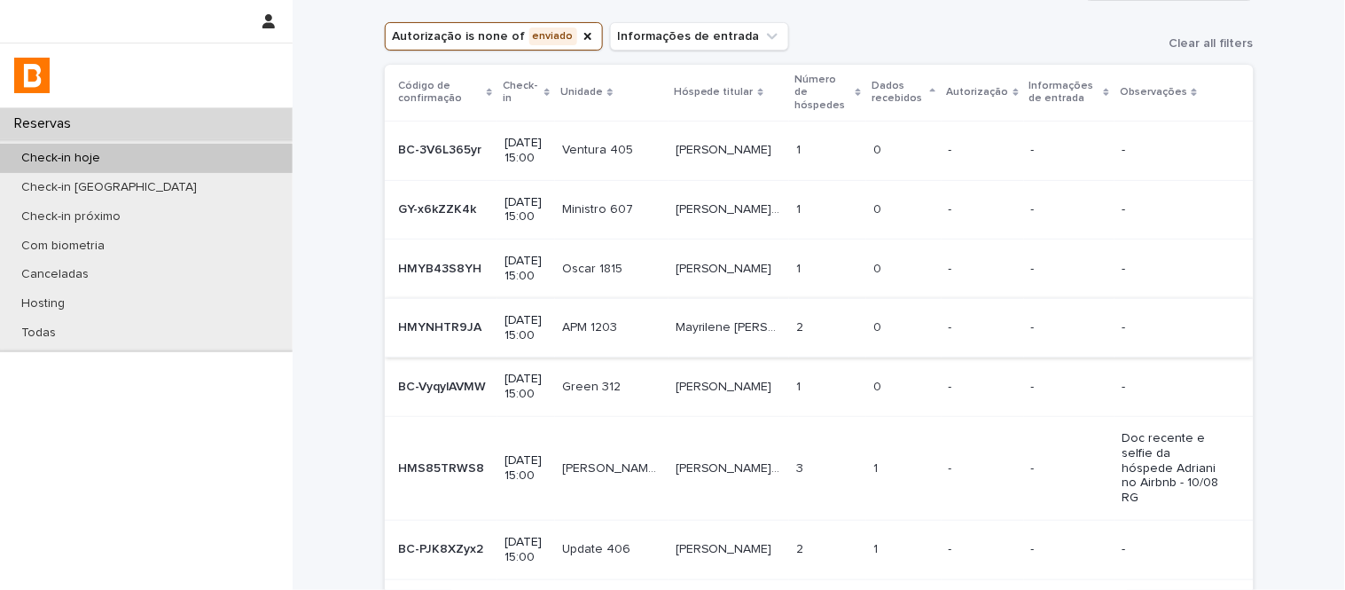
scroll to position [346, 0]
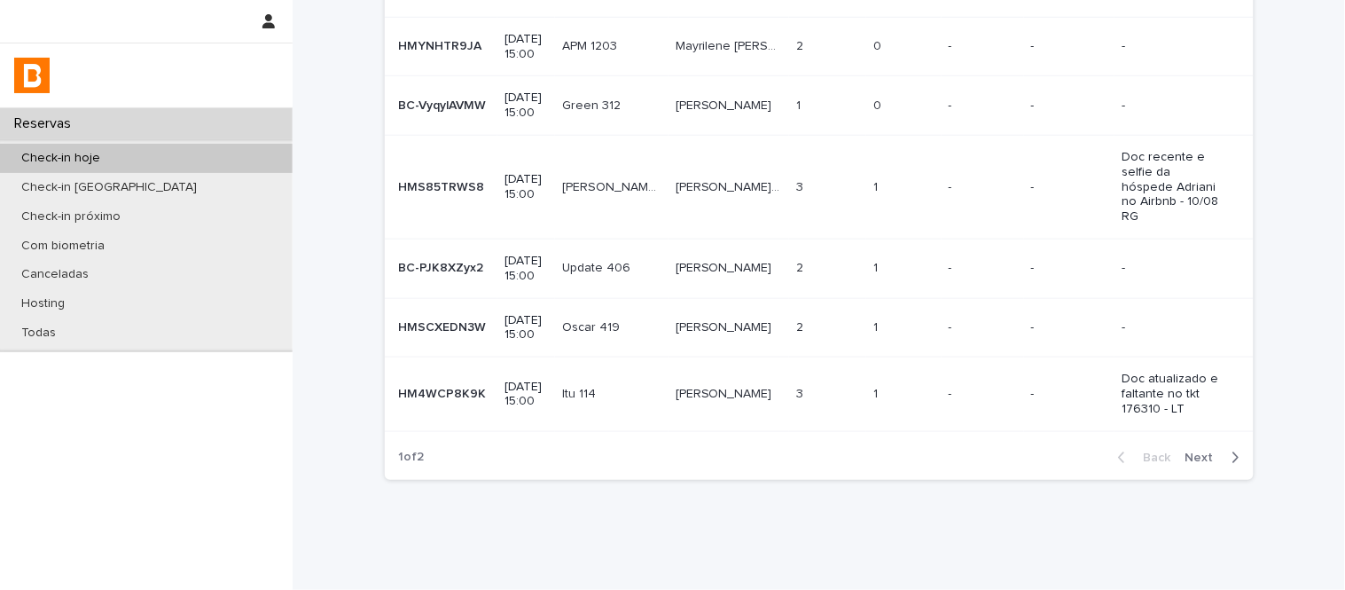
click at [1191, 451] on span "Next" at bounding box center [1204, 457] width 39 height 12
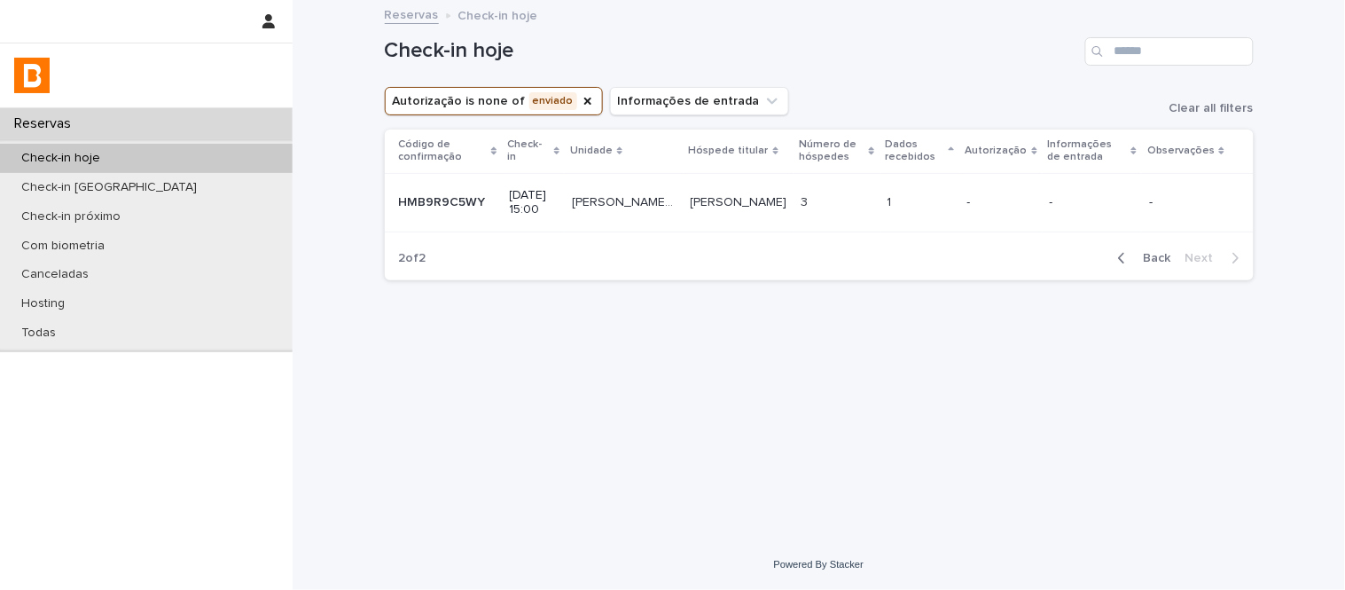
click at [1154, 270] on div "Back Next" at bounding box center [1179, 258] width 150 height 44
click at [1154, 264] on button "Back" at bounding box center [1141, 258] width 74 height 16
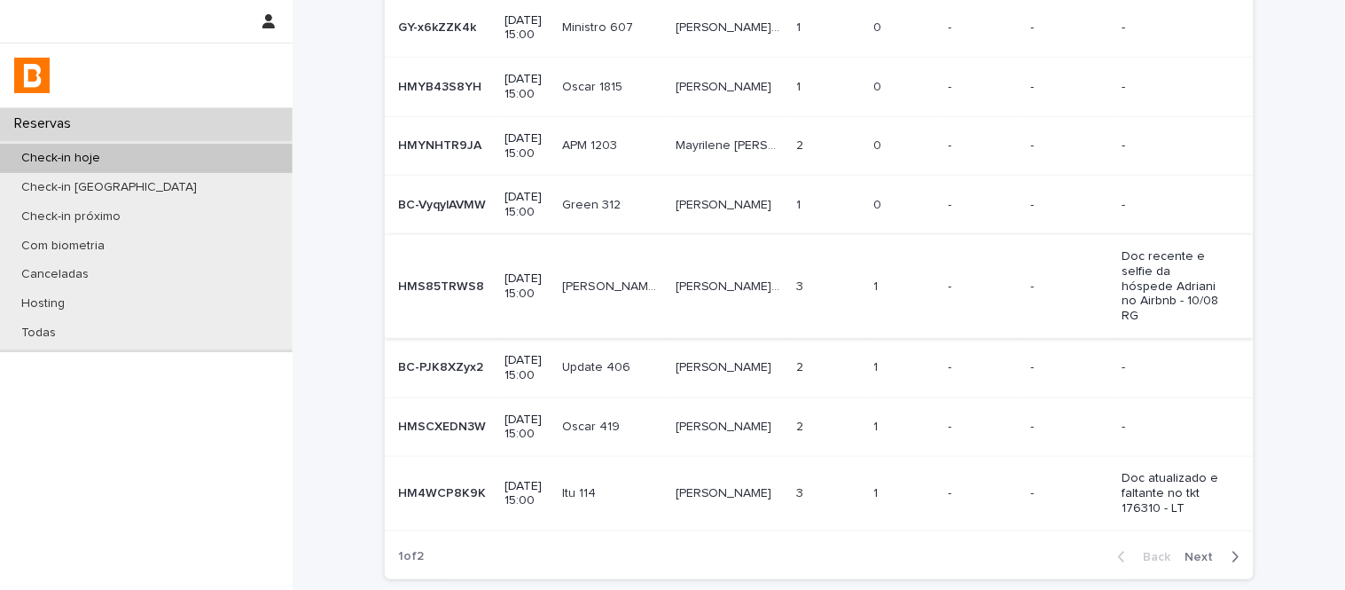
scroll to position [98, 0]
